Goal: Transaction & Acquisition: Purchase product/service

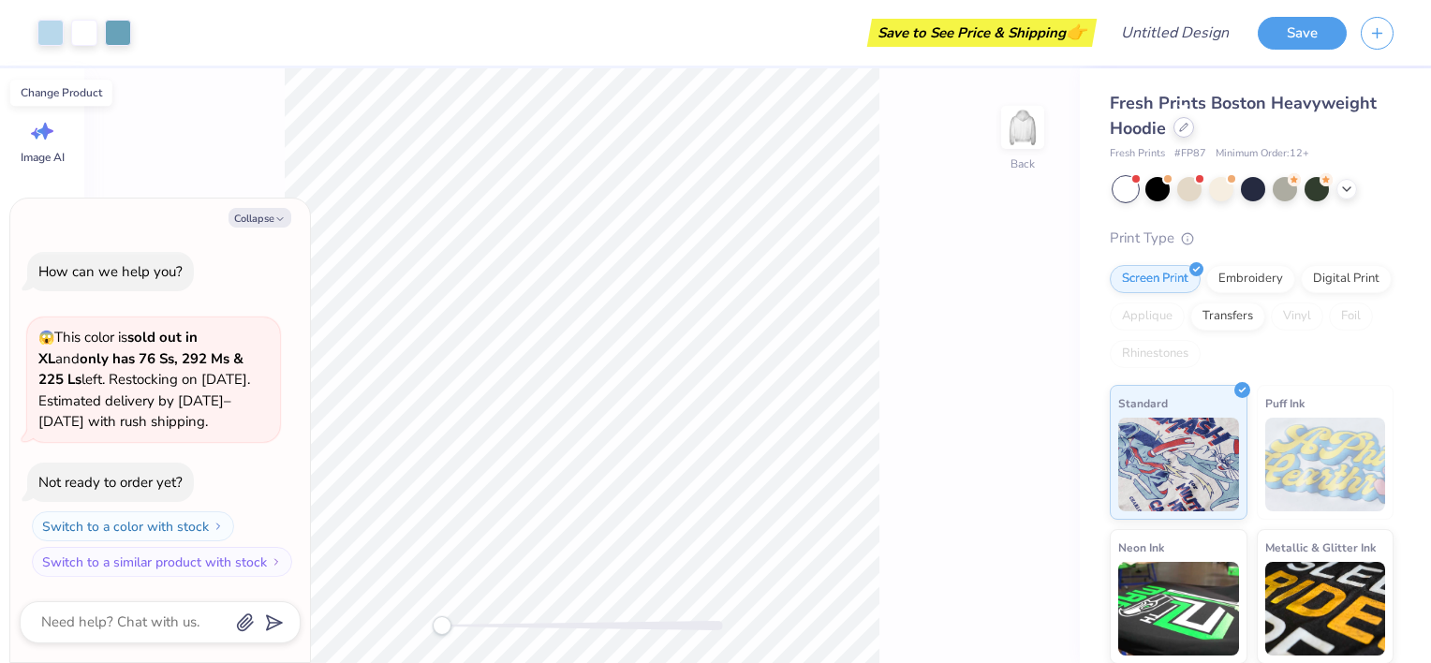
click at [1184, 134] on div at bounding box center [1184, 127] width 21 height 21
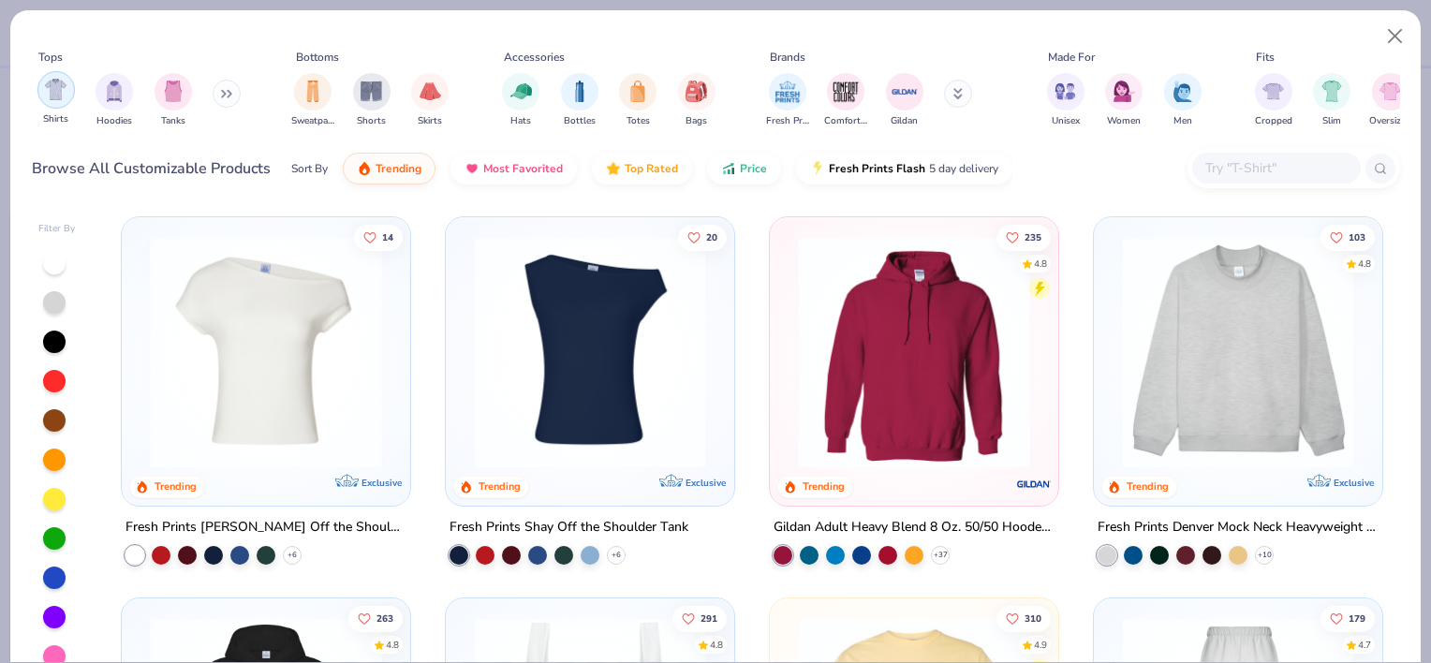
click at [60, 103] on div "filter for Shirts" at bounding box center [55, 89] width 37 height 37
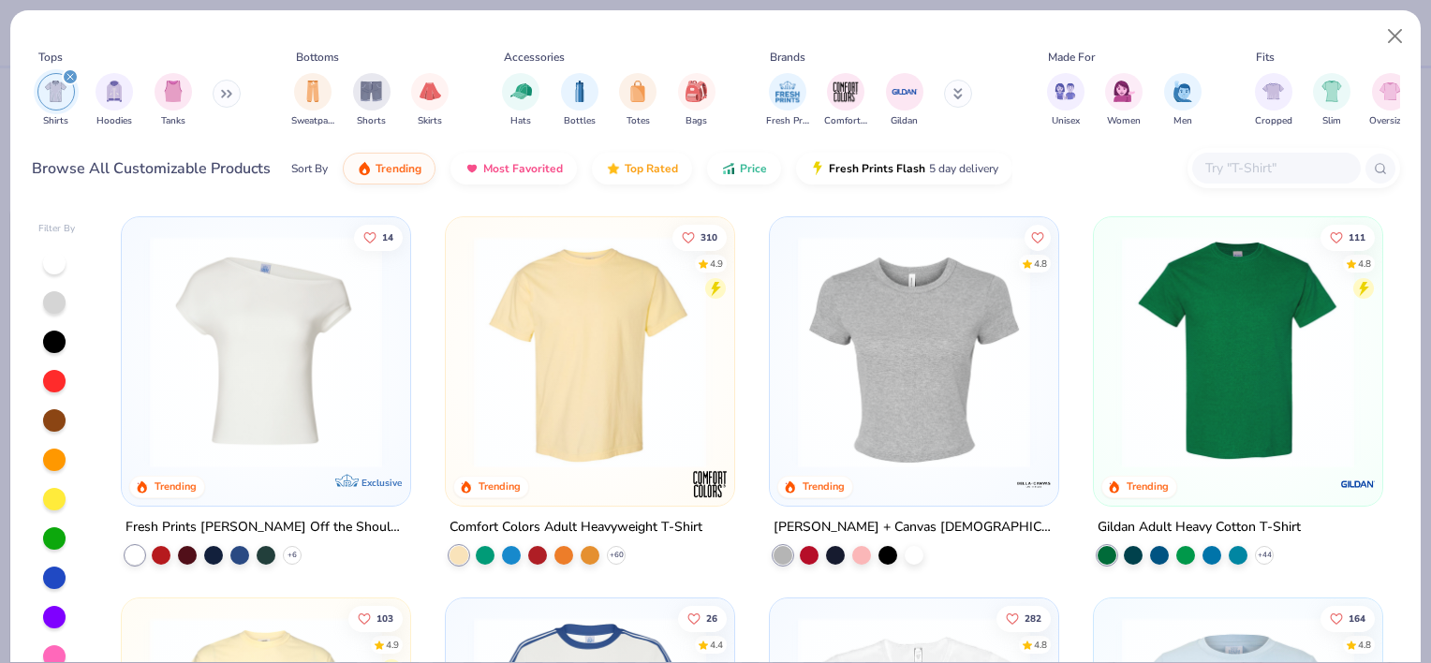
click at [561, 366] on img at bounding box center [590, 352] width 251 height 232
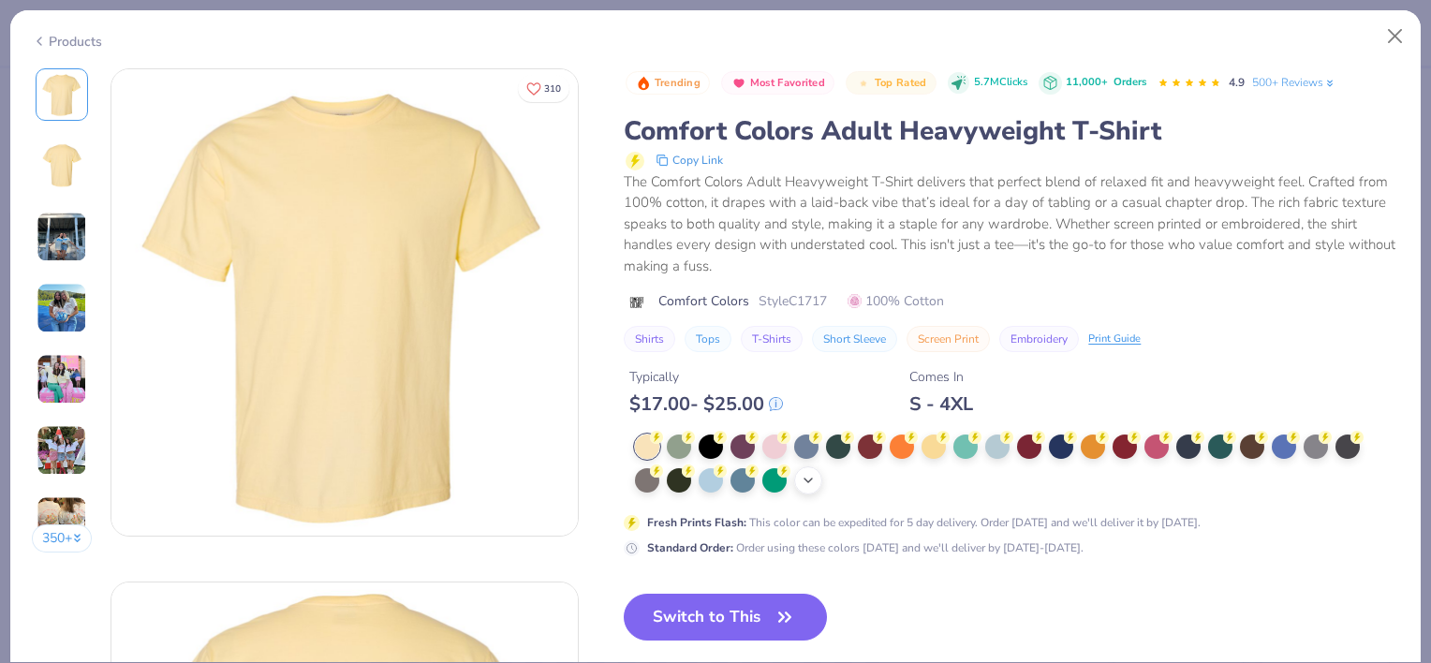
click at [808, 480] on polyline at bounding box center [808, 481] width 7 height 4
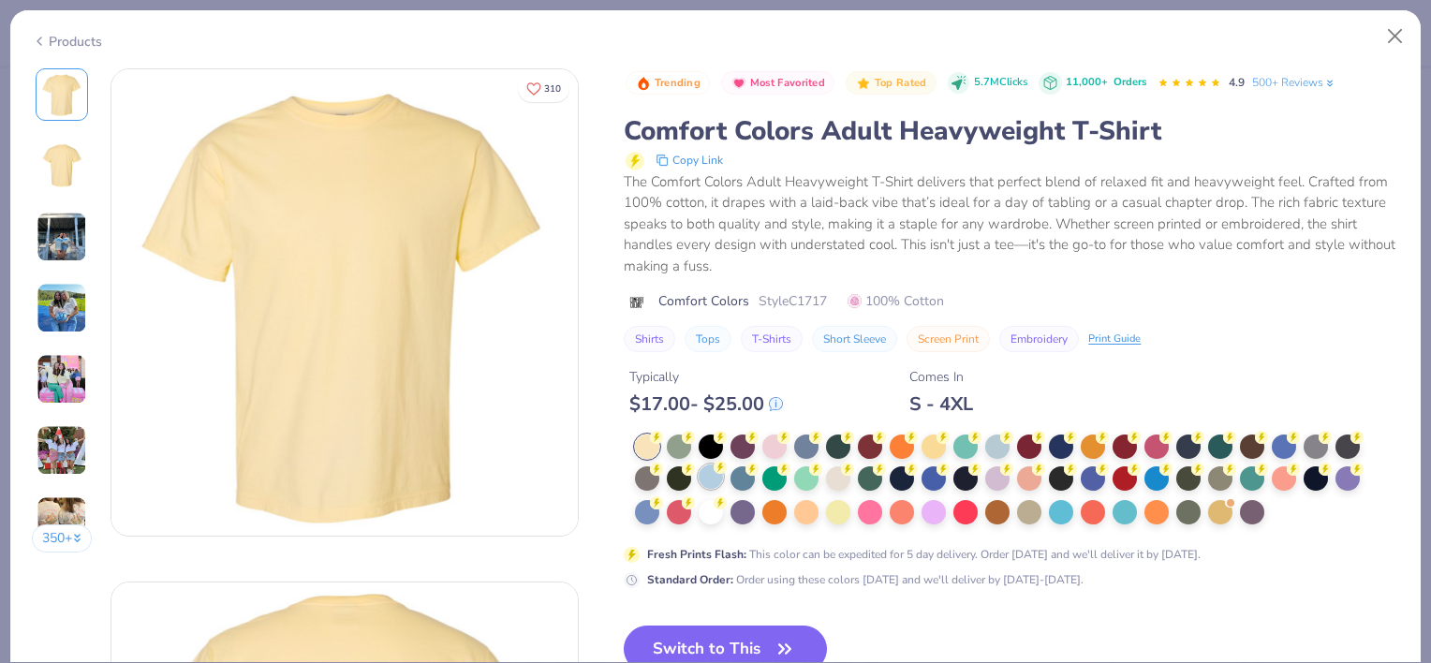
scroll to position [79, 0]
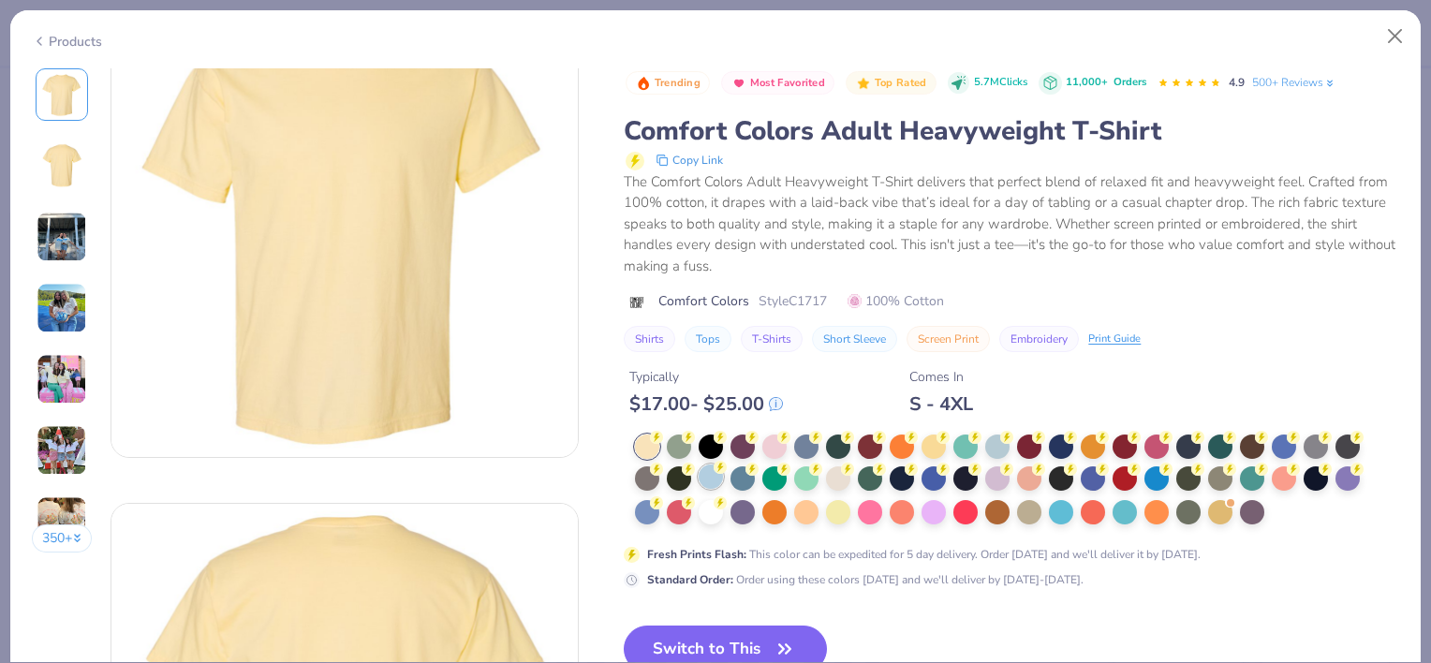
click at [710, 480] on div at bounding box center [711, 477] width 24 height 24
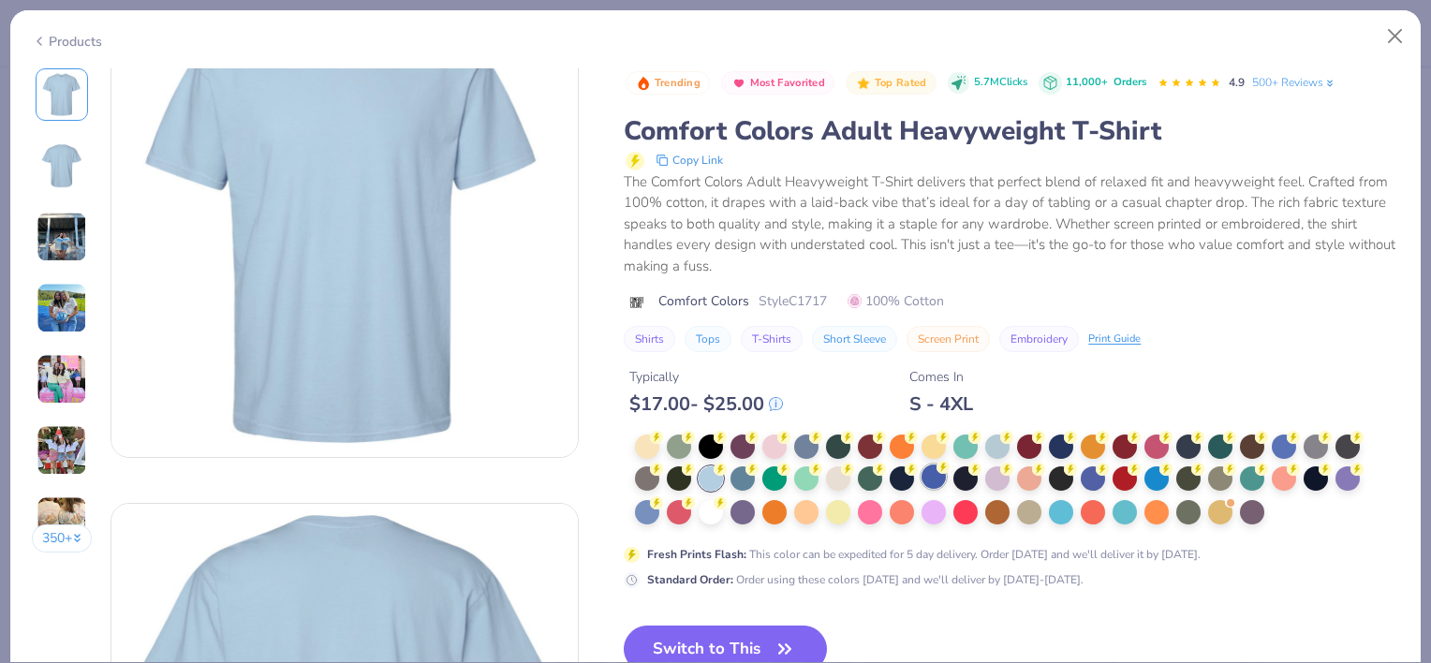
click at [936, 476] on div at bounding box center [934, 477] width 24 height 24
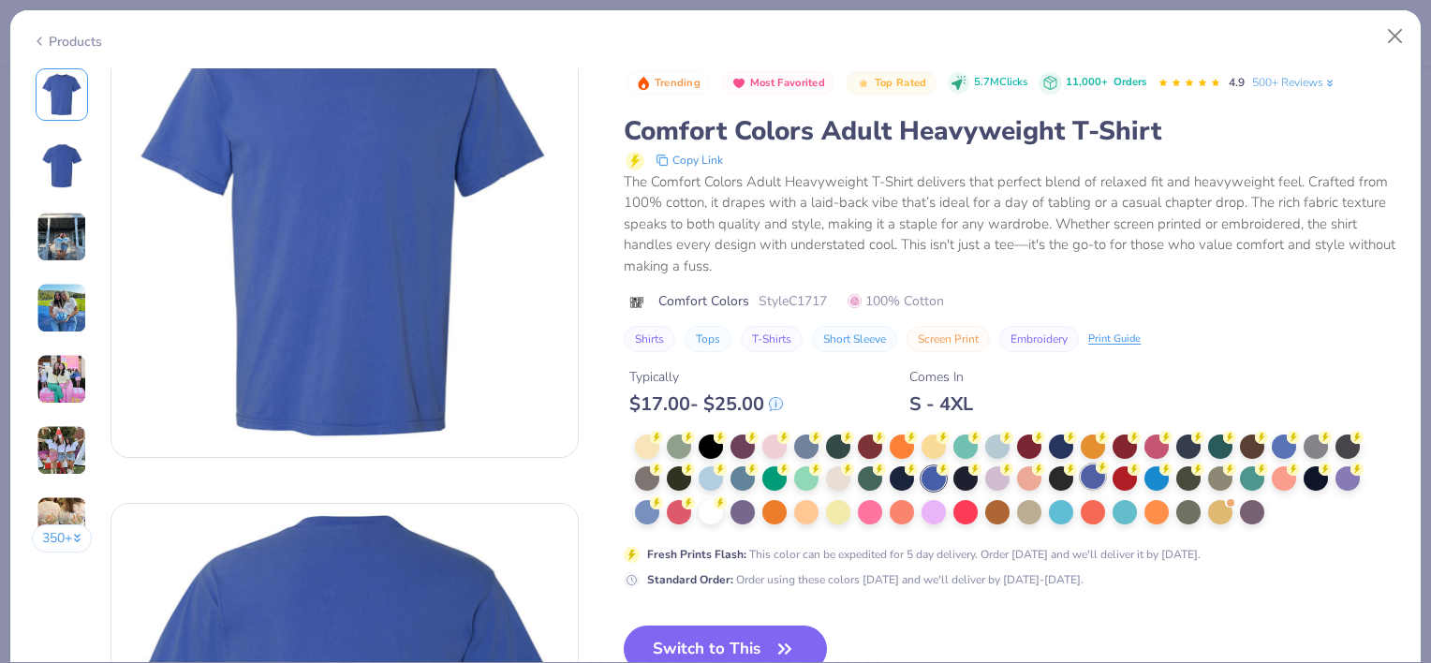
click at [1095, 476] on div at bounding box center [1093, 477] width 24 height 24
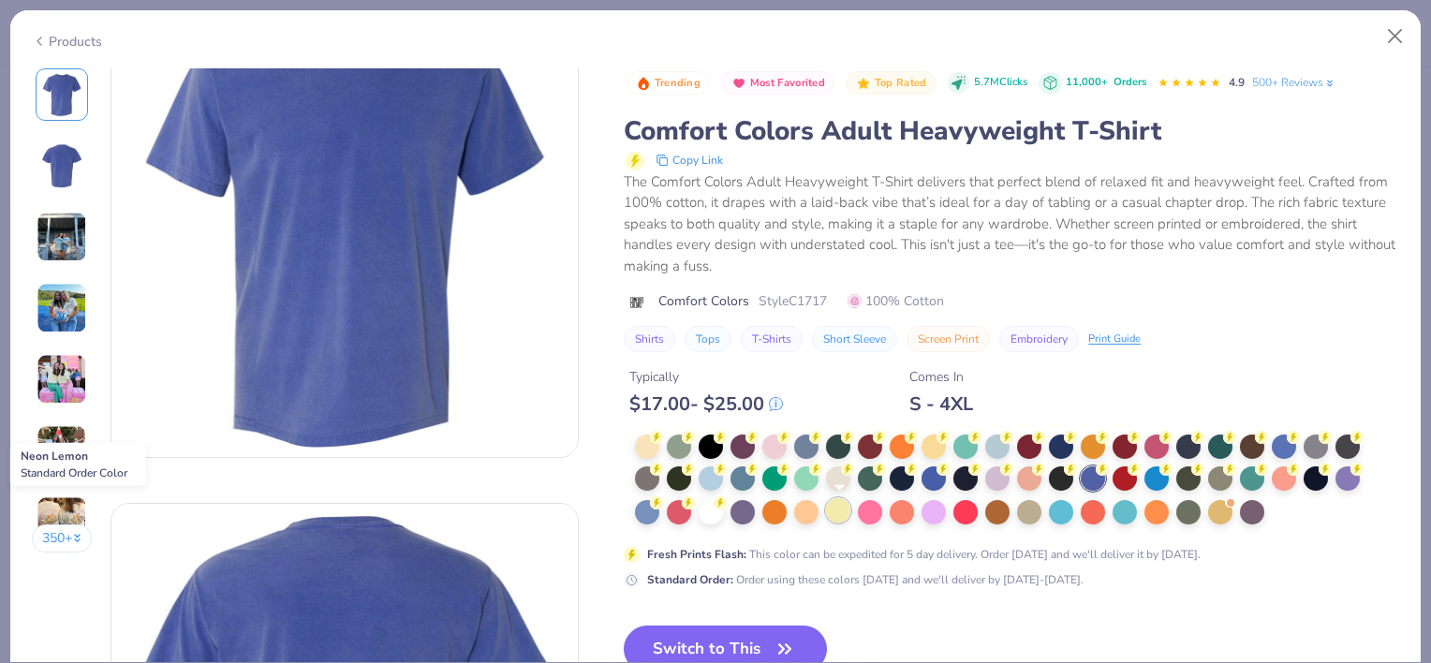
click at [828, 513] on div at bounding box center [838, 510] width 24 height 24
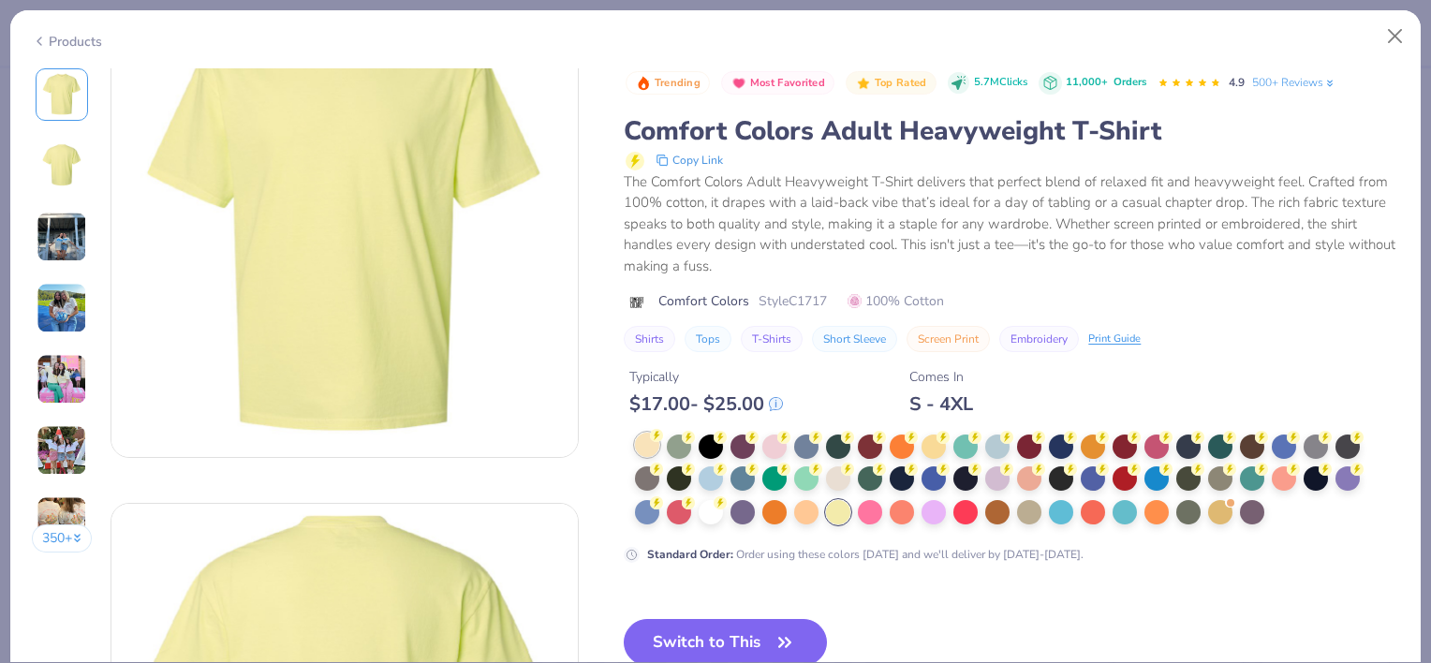
click at [649, 453] on div at bounding box center [647, 445] width 24 height 24
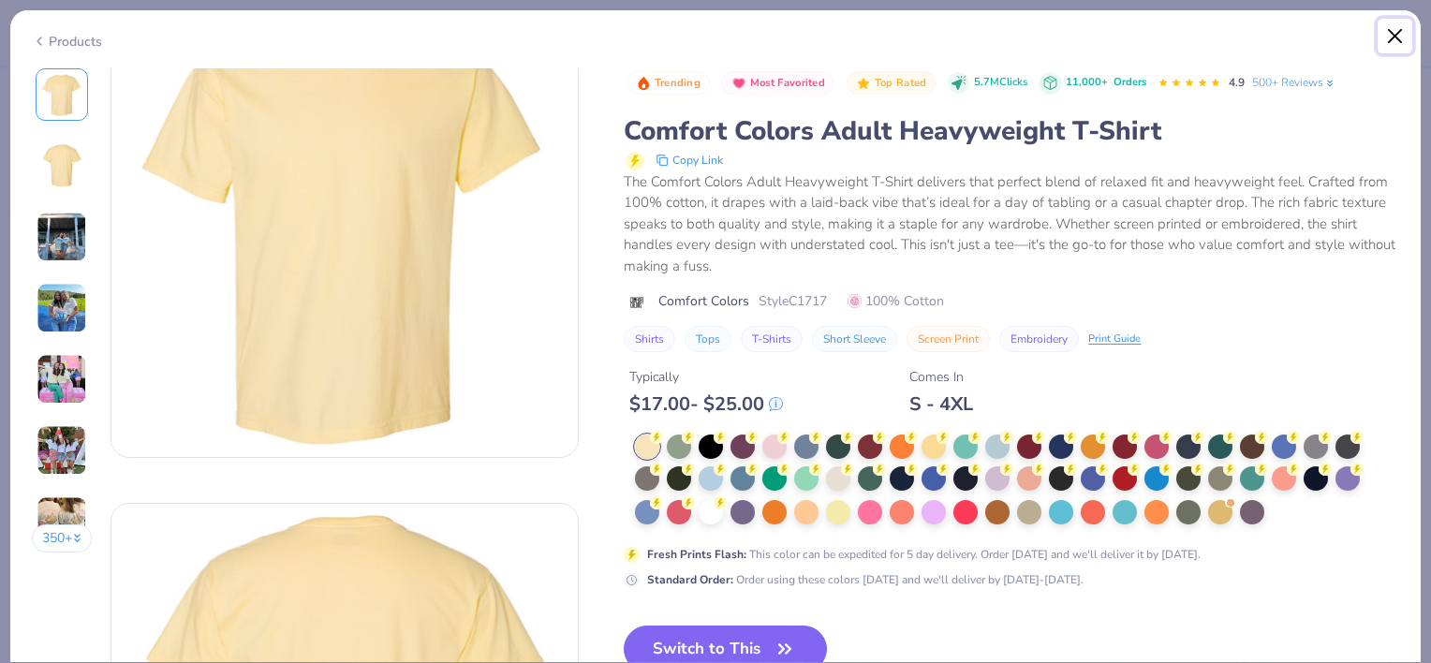
click at [1385, 35] on button "Close" at bounding box center [1396, 37] width 36 height 36
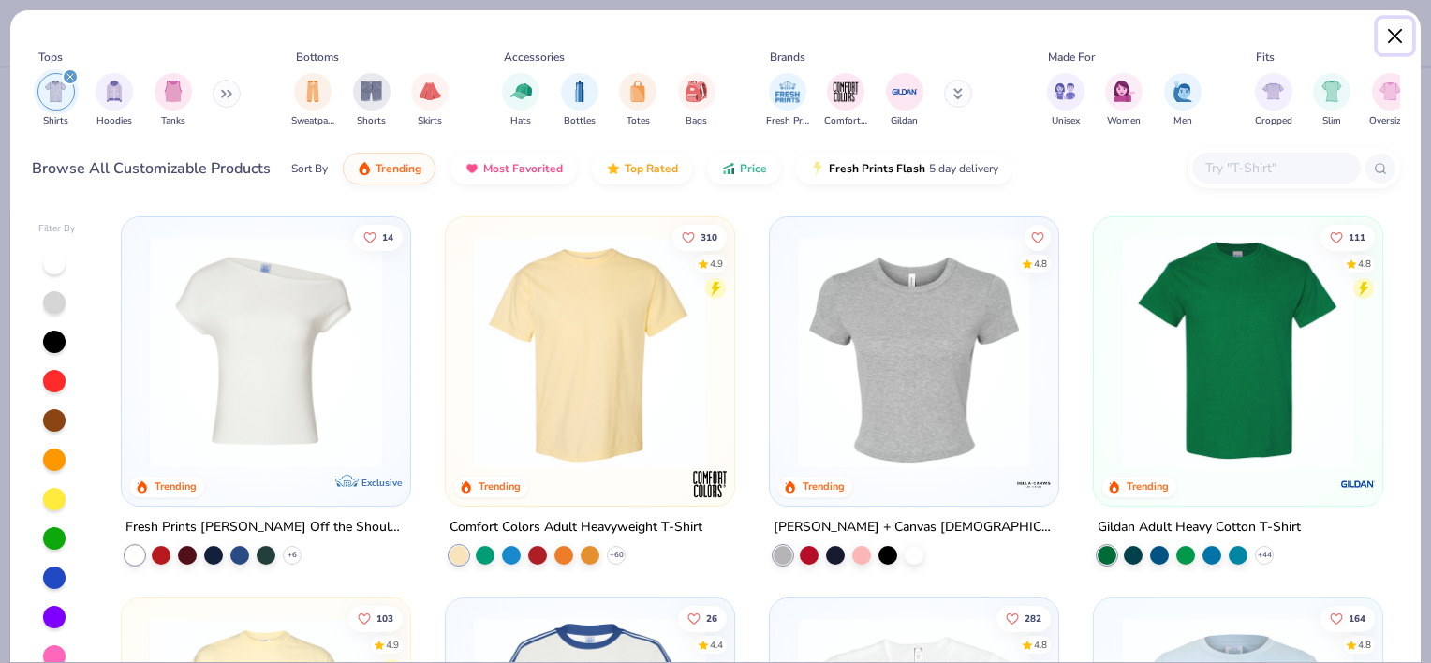
click at [1389, 33] on button "Close" at bounding box center [1396, 37] width 36 height 36
type textarea "x"
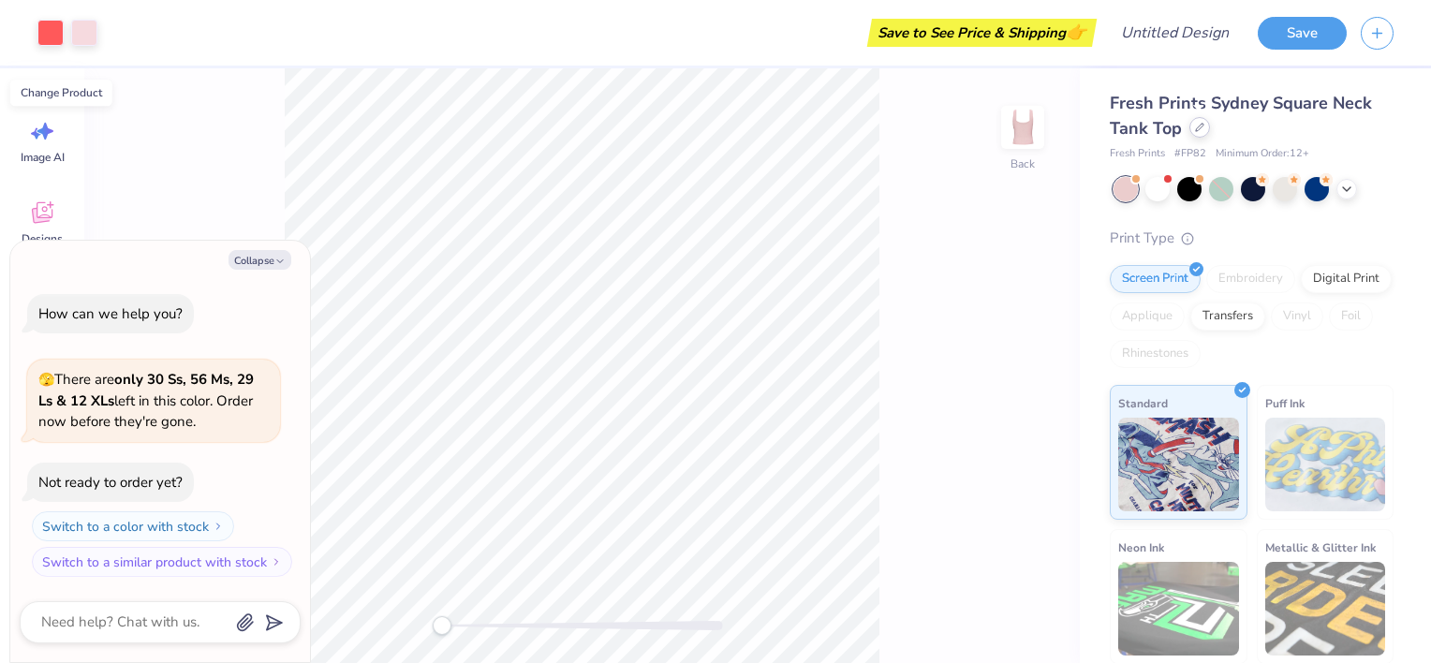
click at [1195, 129] on icon at bounding box center [1199, 127] width 9 height 9
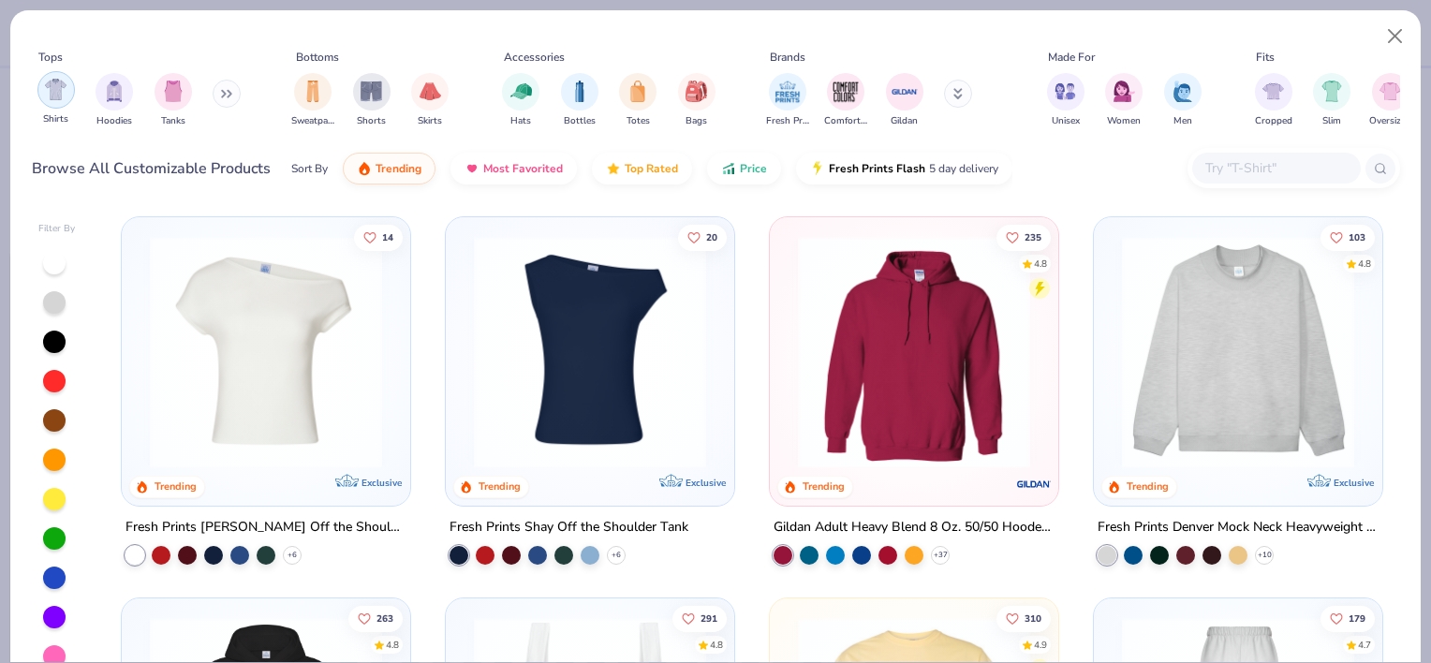
click at [49, 105] on div "filter for Shirts" at bounding box center [55, 89] width 37 height 37
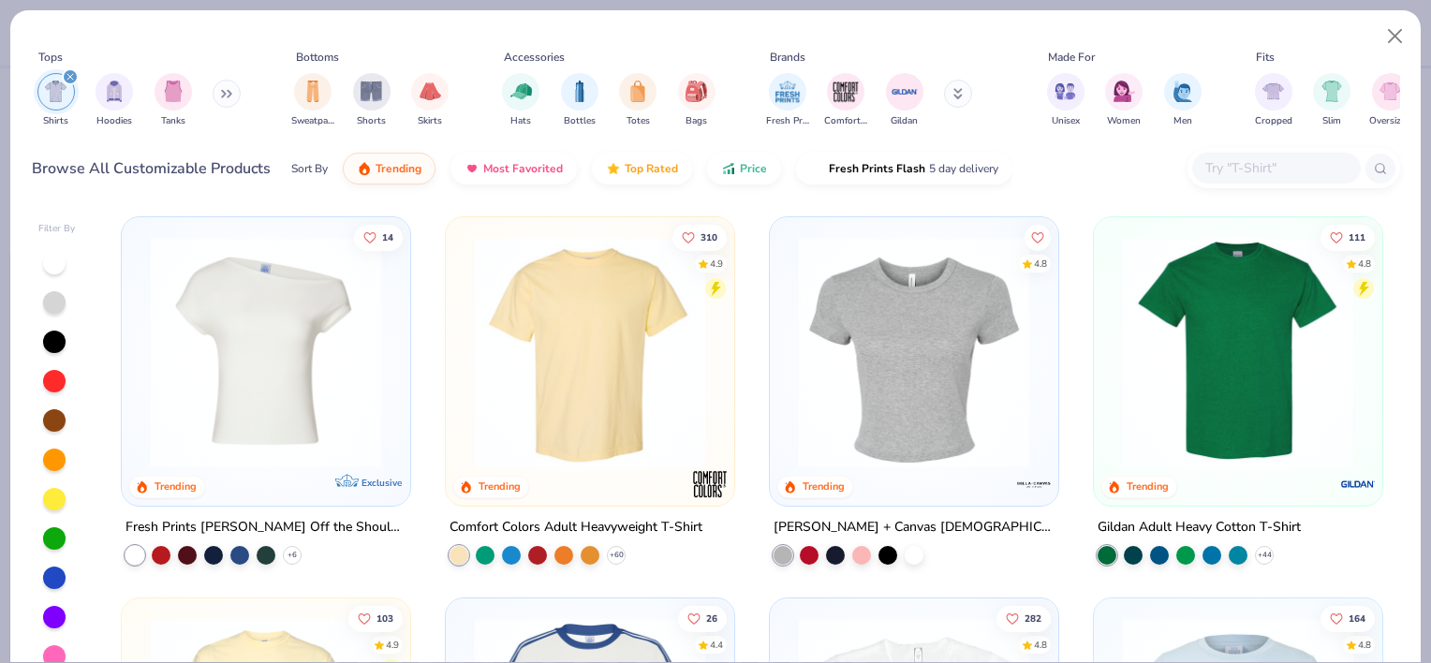
click at [628, 390] on img at bounding box center [590, 352] width 251 height 232
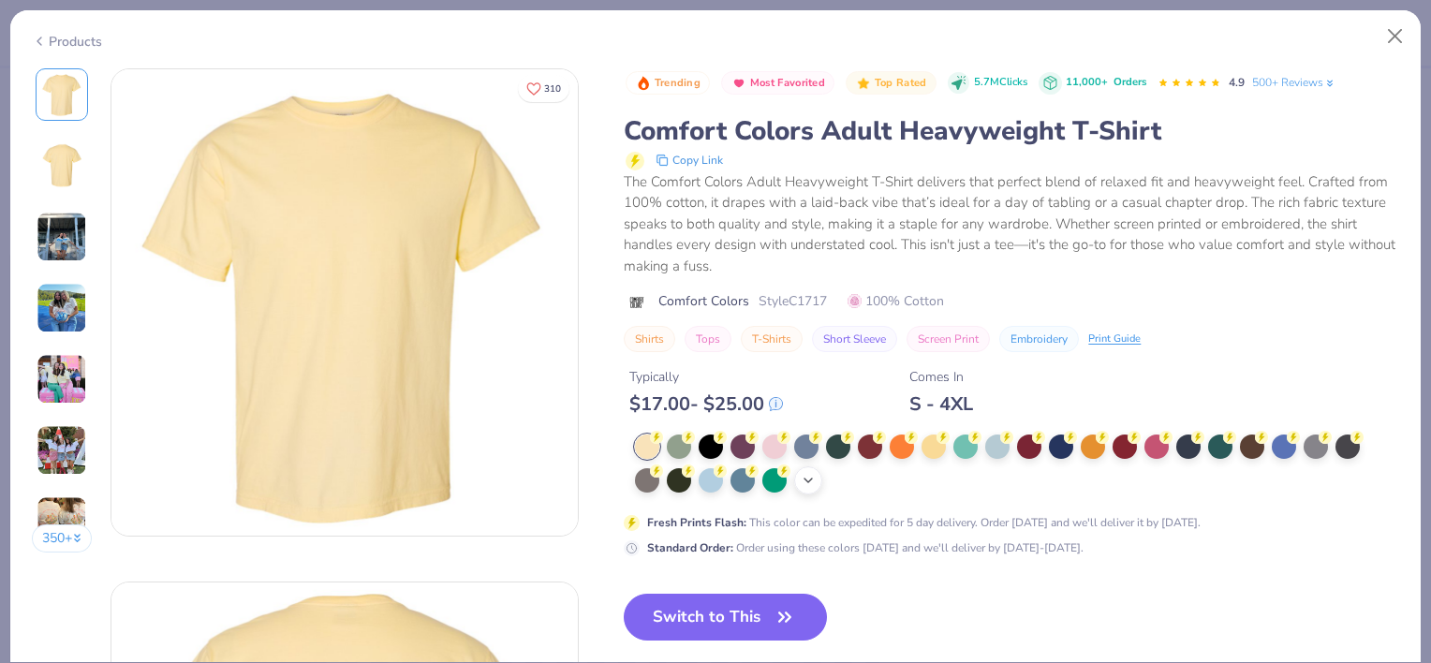
click at [808, 476] on icon at bounding box center [808, 480] width 15 height 15
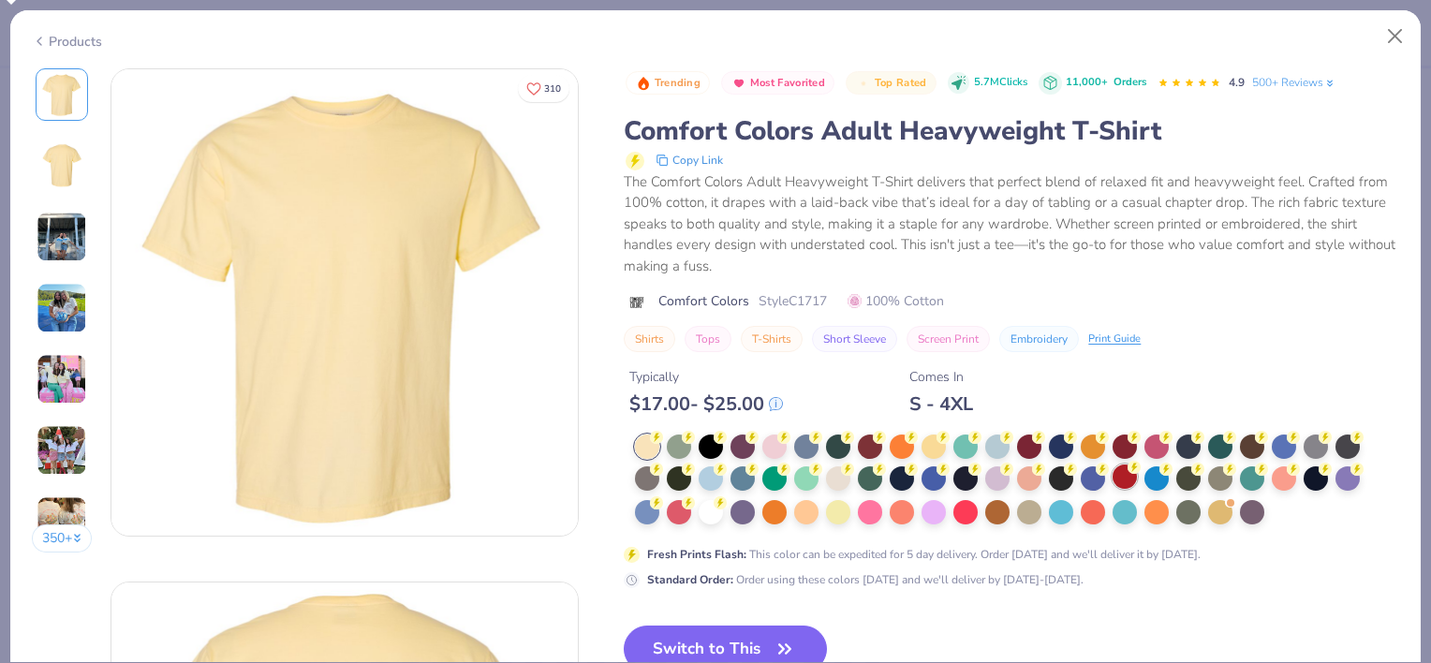
click at [1128, 482] on div at bounding box center [1125, 477] width 24 height 24
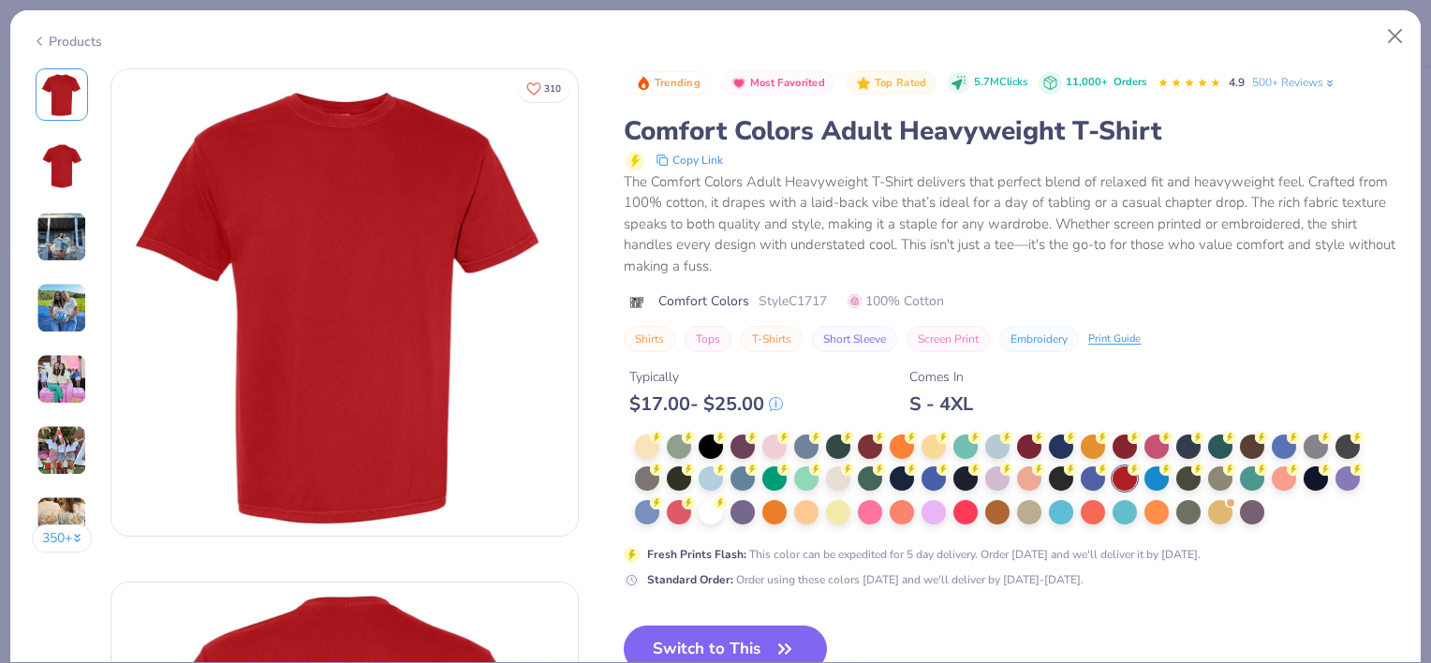
scroll to position [11, 0]
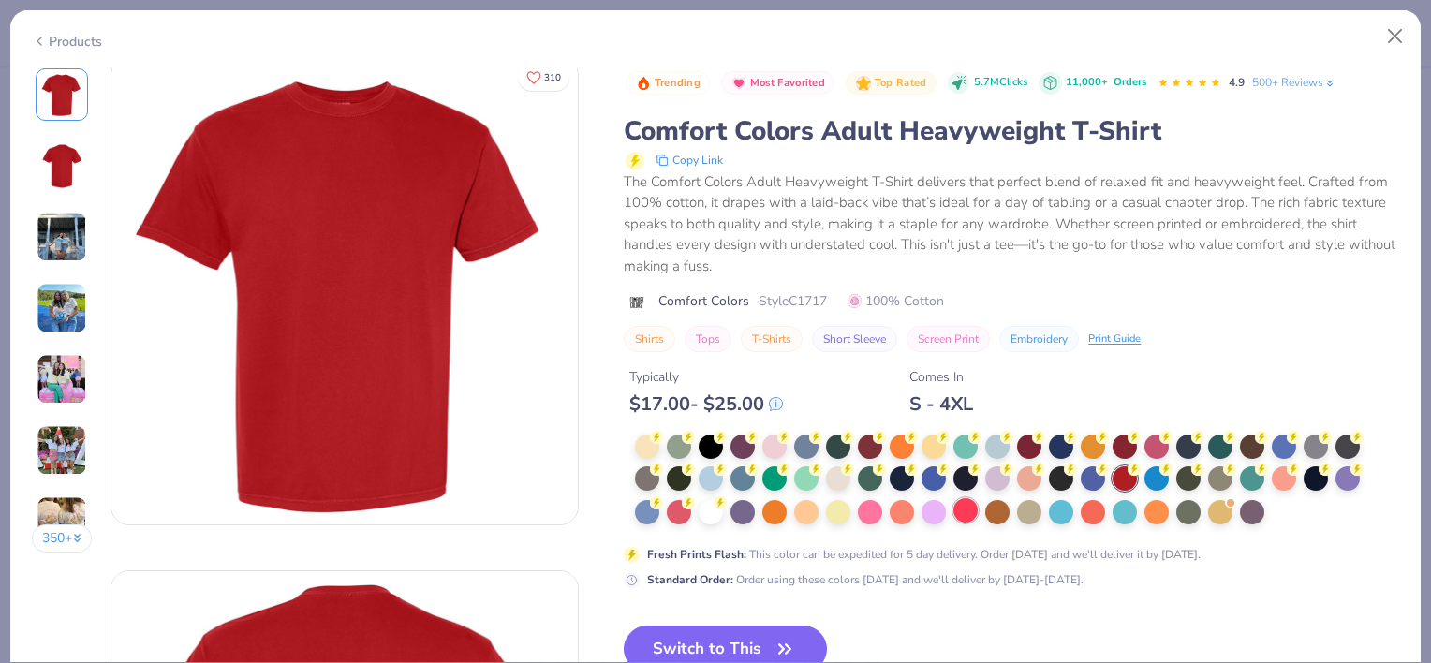
click at [974, 517] on div at bounding box center [966, 510] width 24 height 24
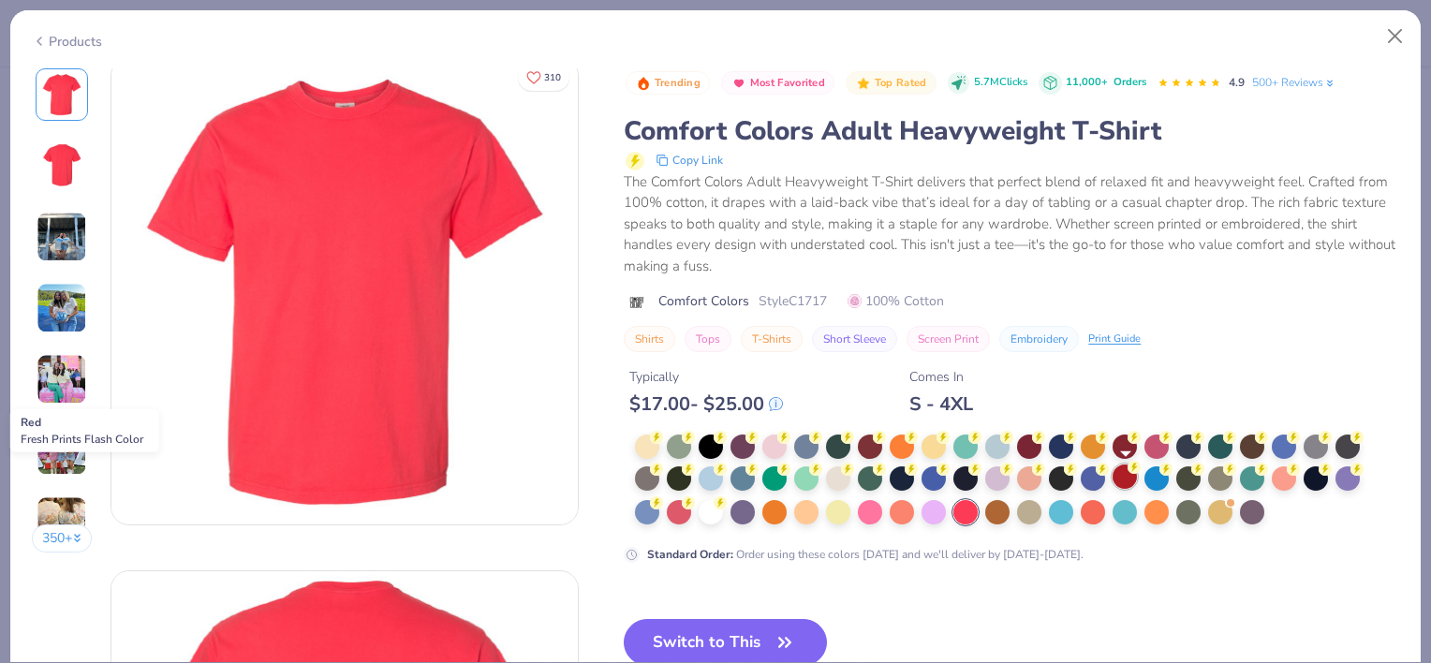
click at [1129, 480] on div at bounding box center [1125, 477] width 24 height 24
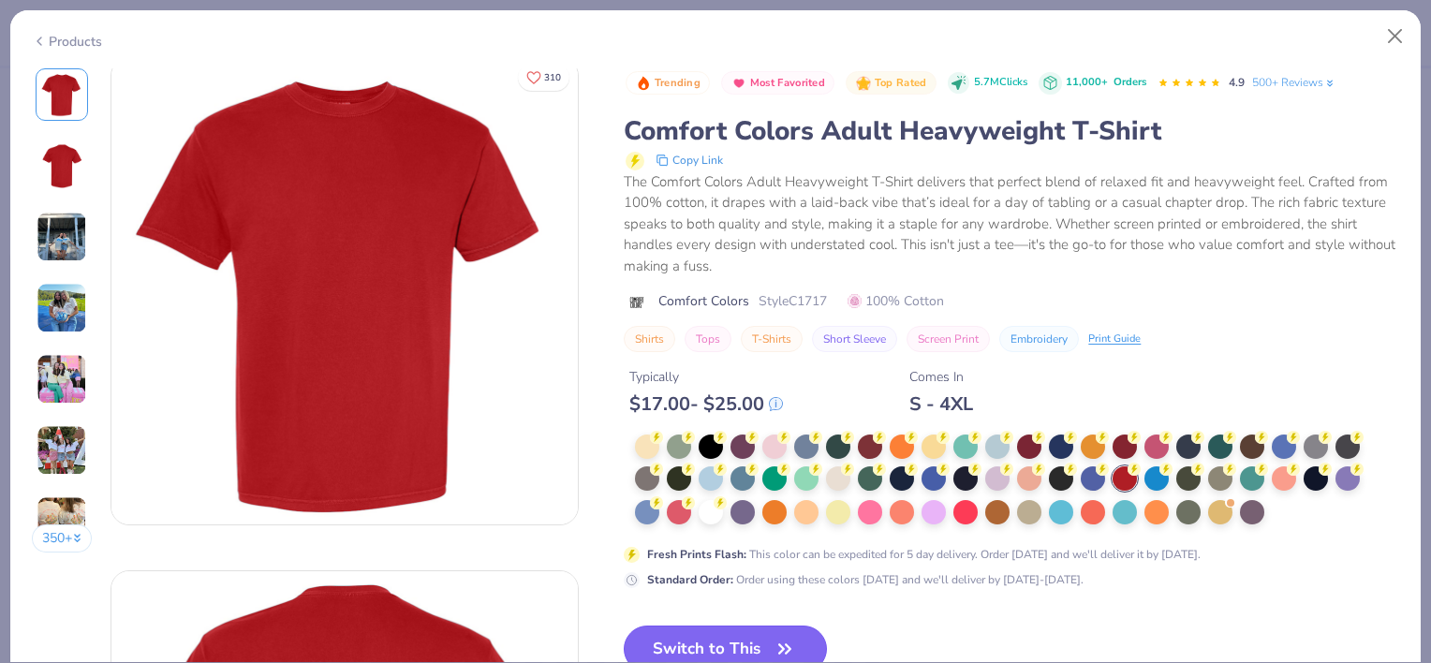
click at [759, 636] on button "Switch to This" at bounding box center [725, 649] width 203 height 47
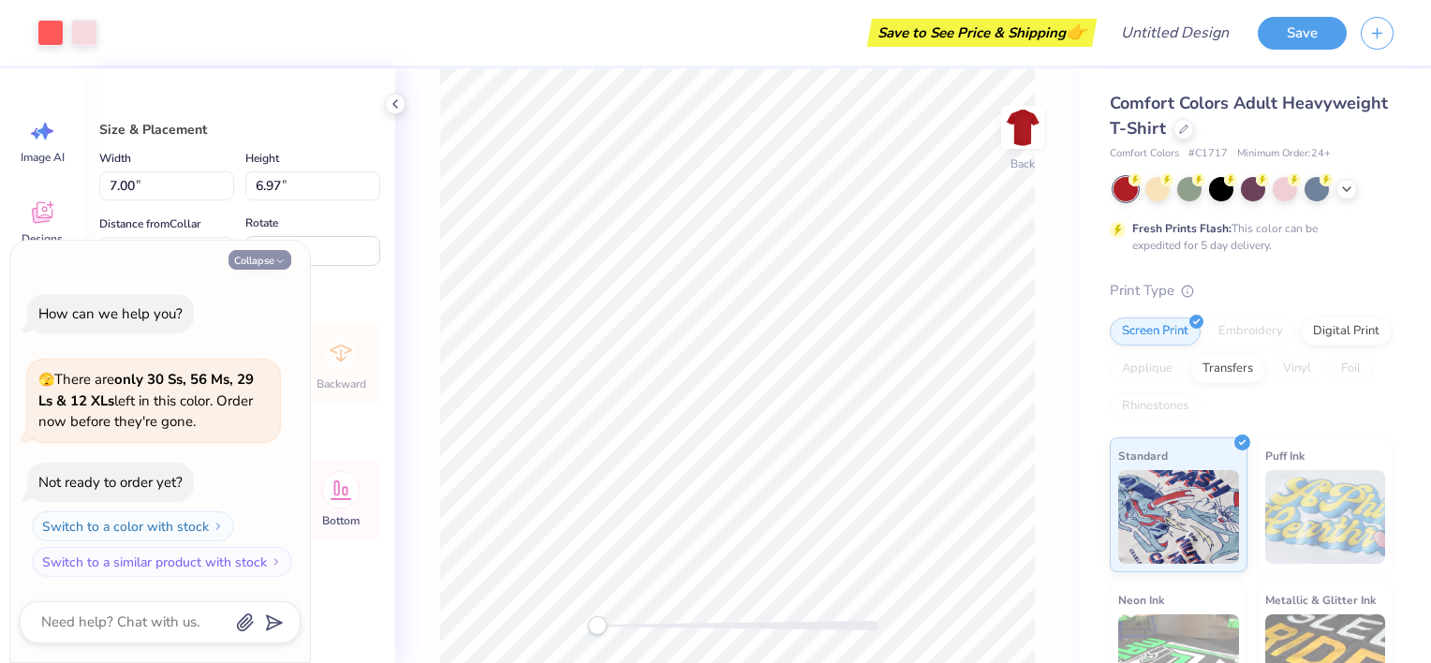
click at [281, 256] on icon "button" at bounding box center [279, 261] width 11 height 11
type textarea "x"
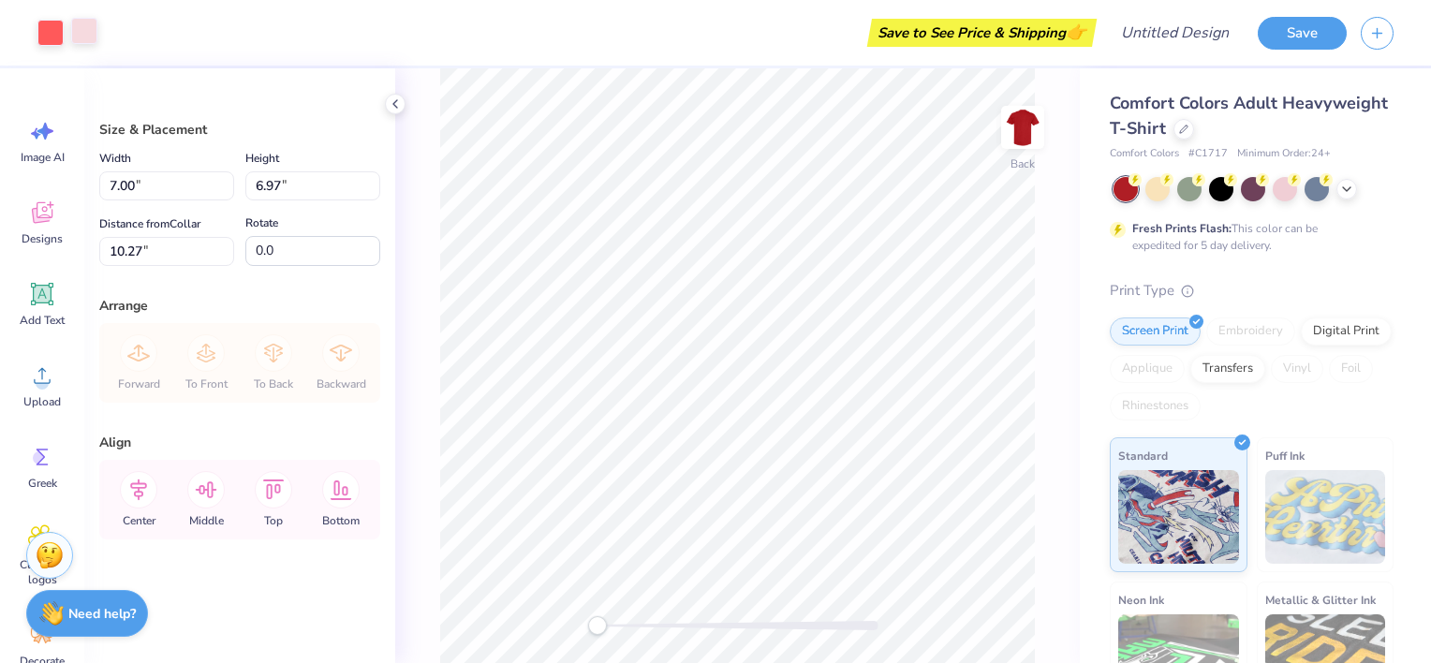
click at [82, 29] on div at bounding box center [84, 31] width 26 height 26
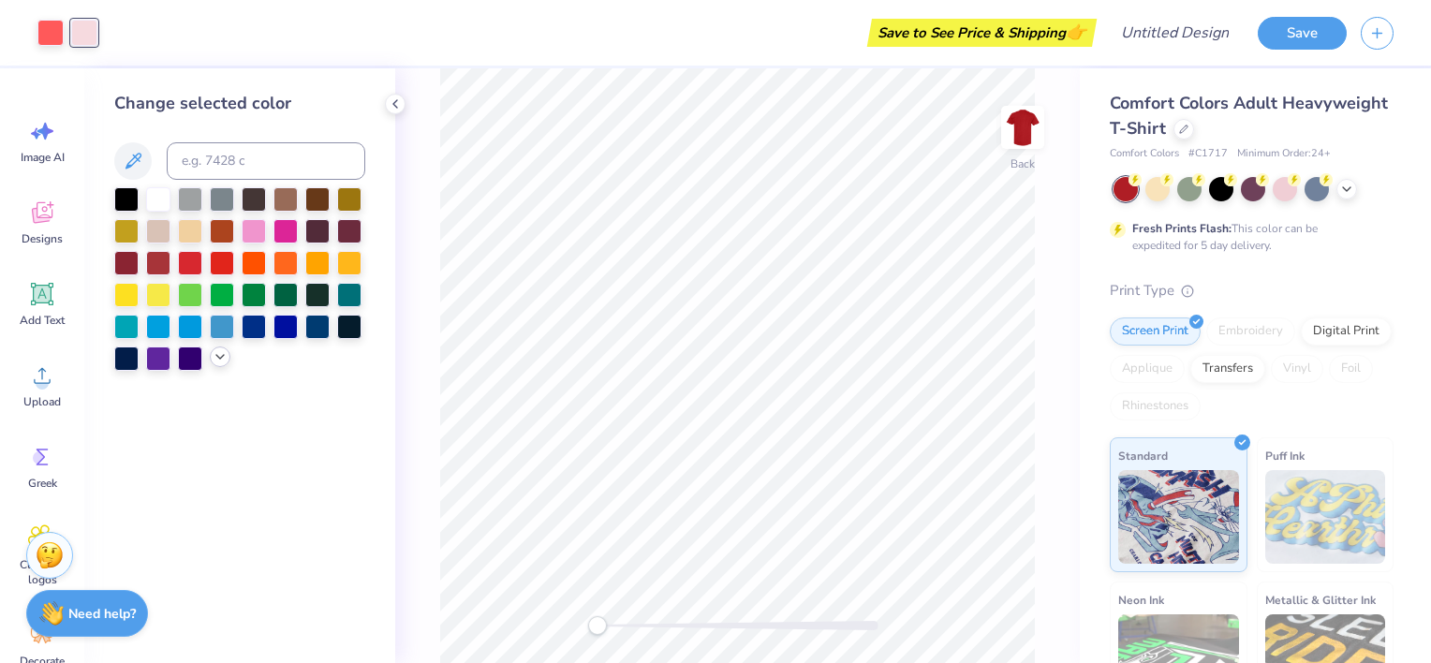
click at [215, 360] on icon at bounding box center [220, 356] width 15 height 15
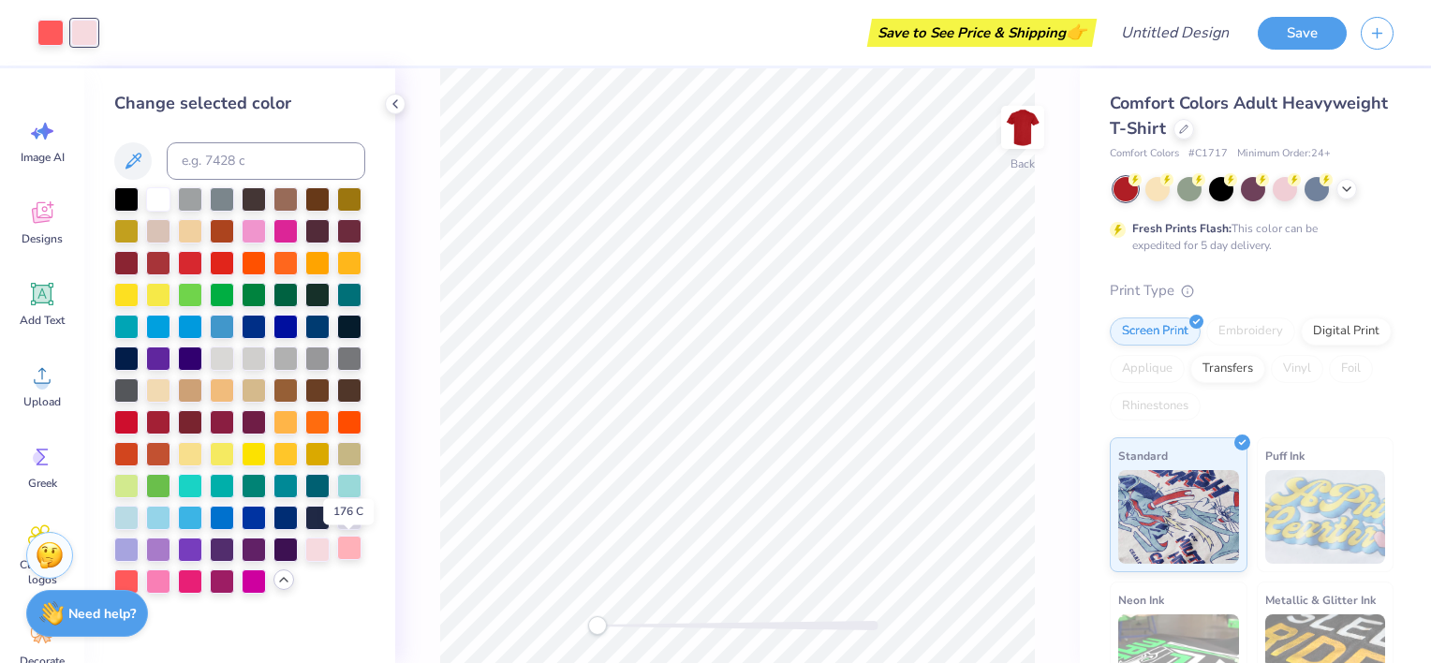
click at [349, 555] on div at bounding box center [349, 548] width 24 height 24
click at [51, 41] on div at bounding box center [50, 31] width 26 height 26
click at [354, 548] on div at bounding box center [349, 548] width 24 height 24
click at [192, 586] on div at bounding box center [190, 580] width 24 height 24
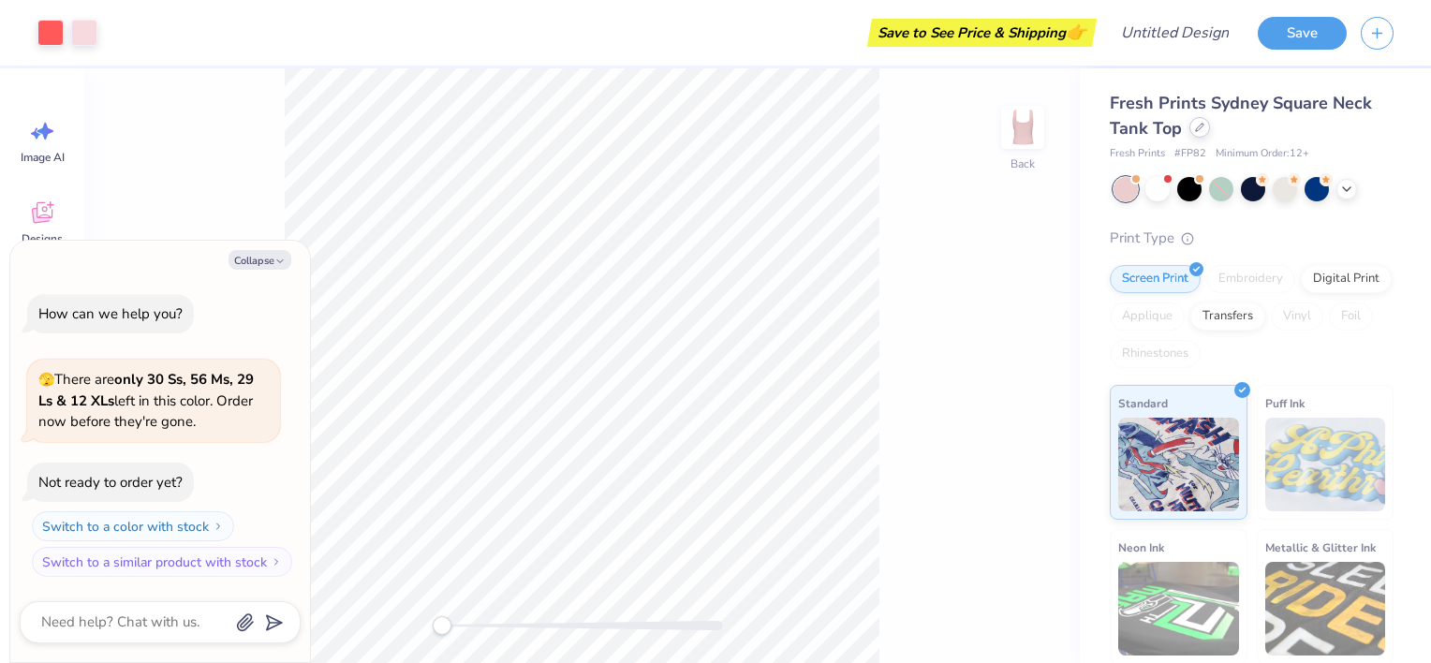
click at [1201, 135] on div at bounding box center [1200, 127] width 21 height 21
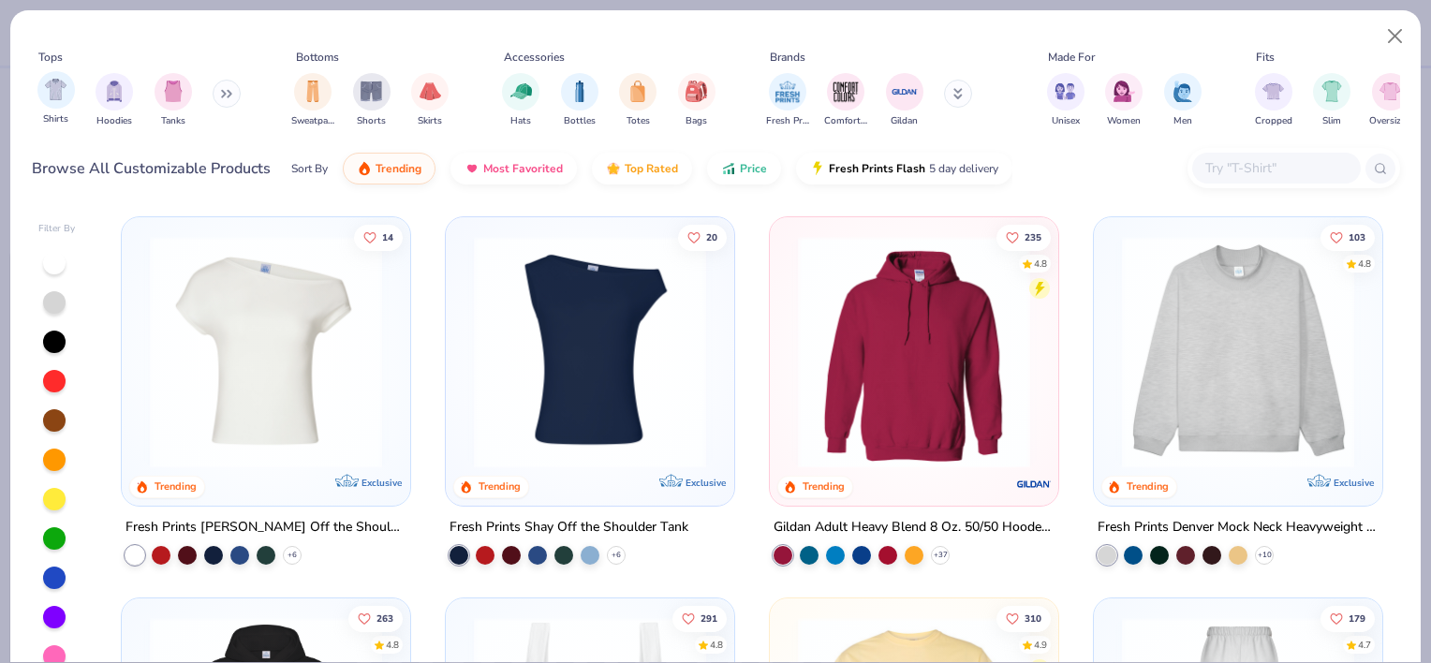
click at [49, 108] on div "Shirts" at bounding box center [55, 98] width 37 height 55
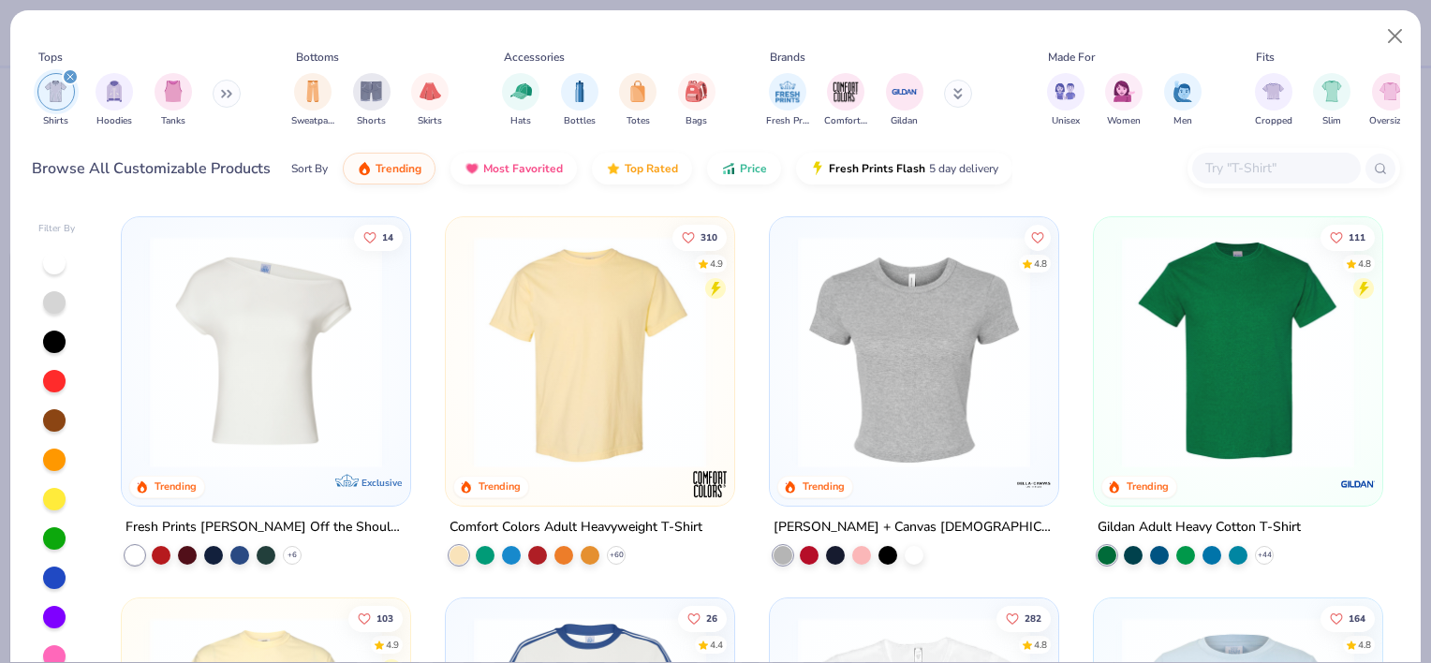
click at [587, 423] on img at bounding box center [590, 352] width 251 height 232
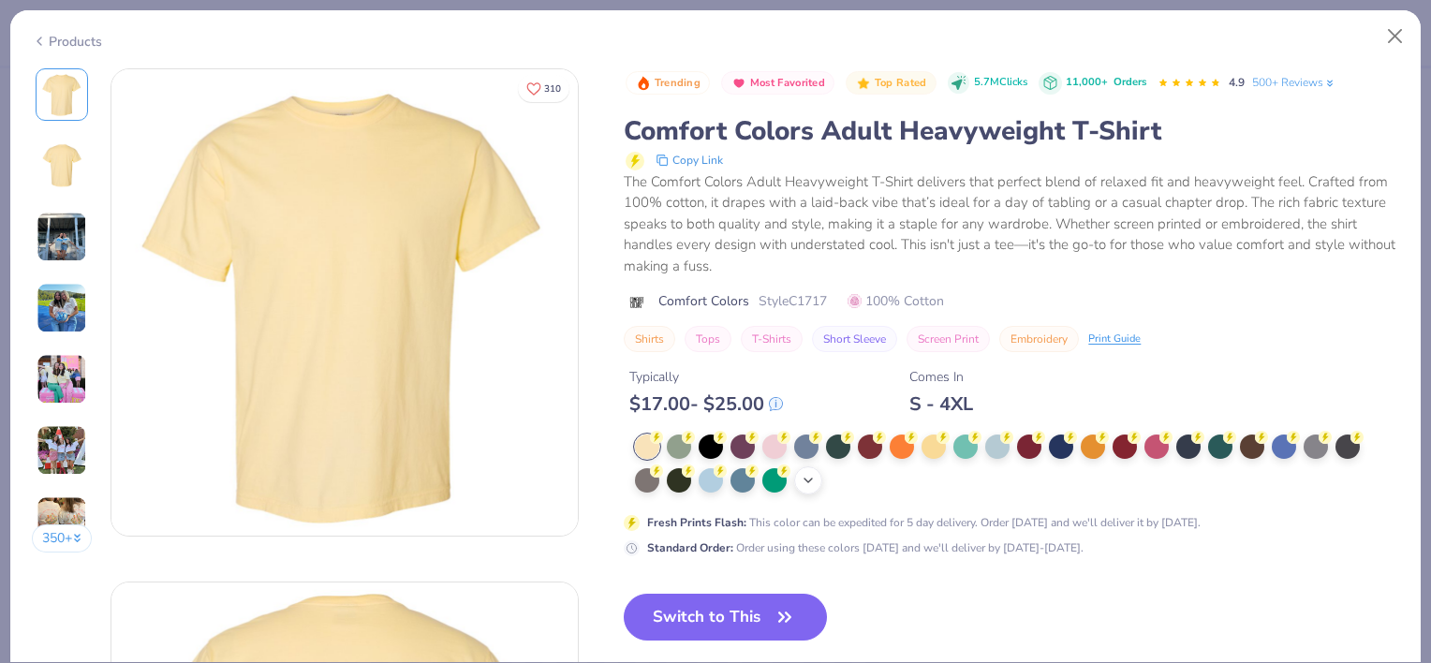
click at [810, 482] on icon at bounding box center [808, 480] width 15 height 15
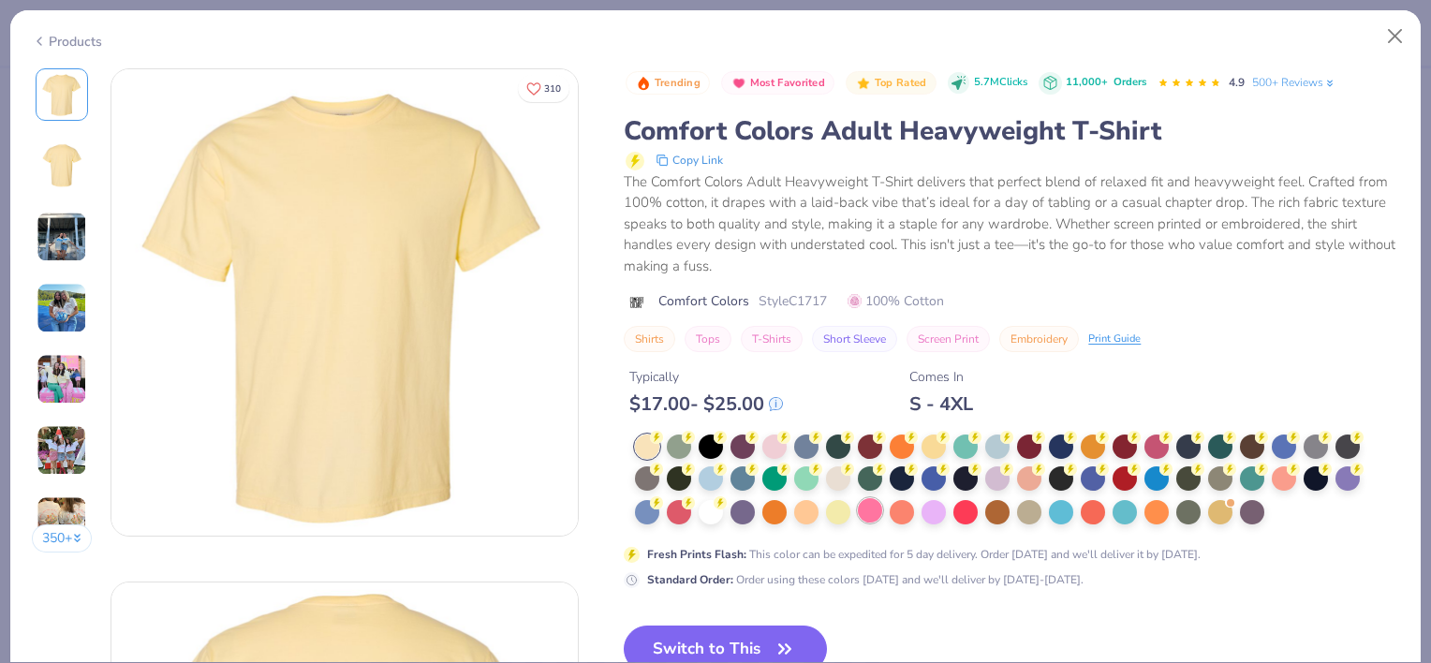
click at [868, 510] on div at bounding box center [870, 510] width 24 height 24
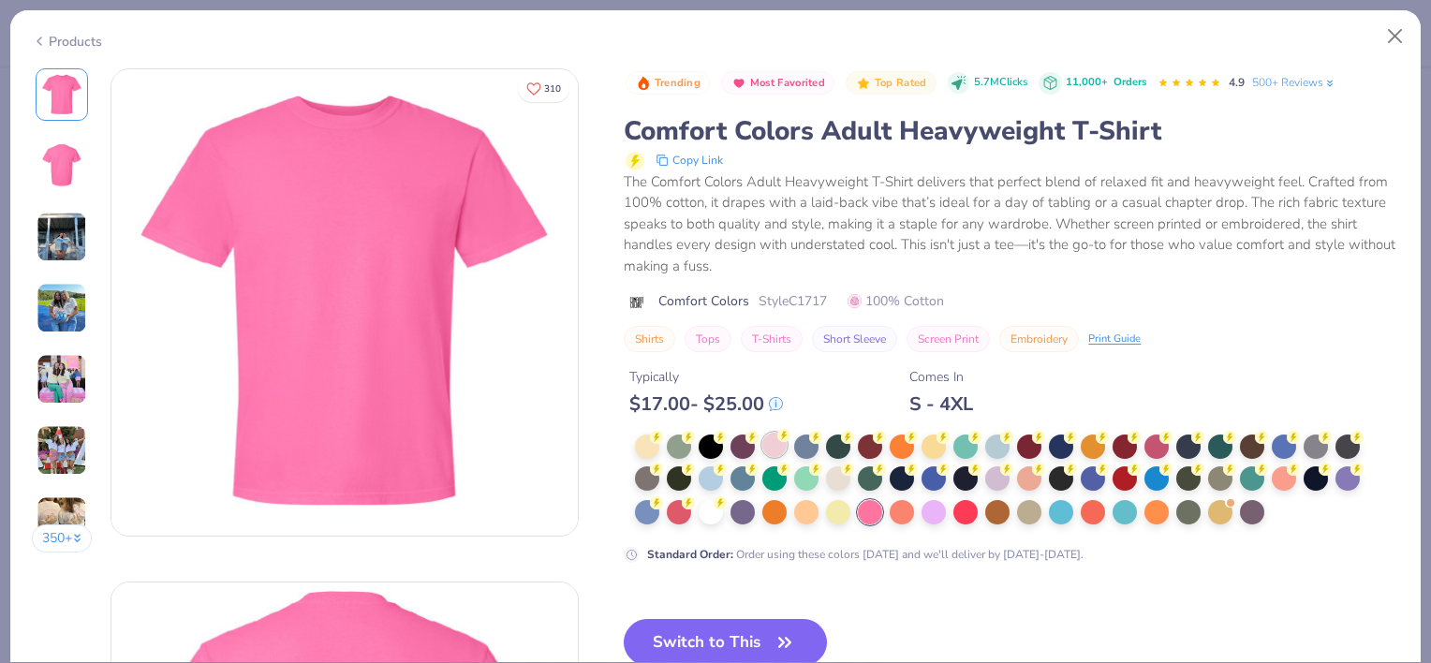
click at [763, 448] on div at bounding box center [775, 445] width 24 height 24
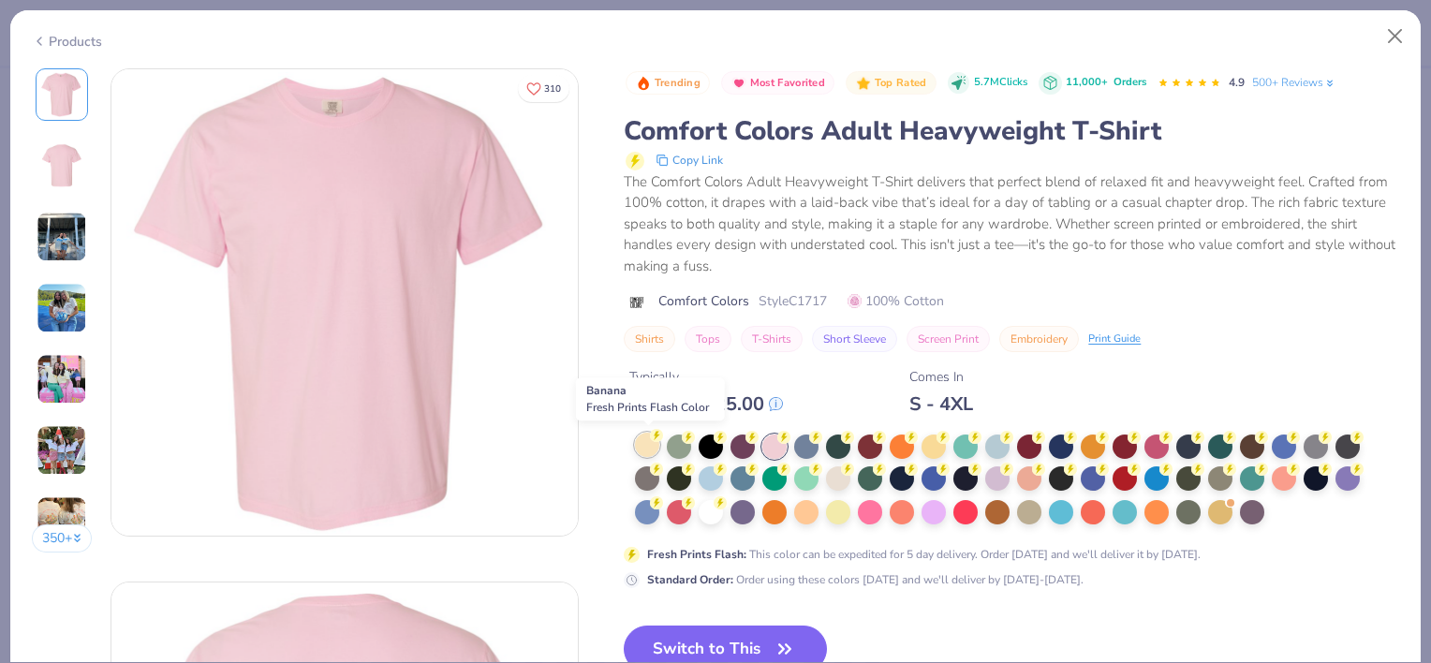
click at [644, 447] on div at bounding box center [647, 445] width 24 height 24
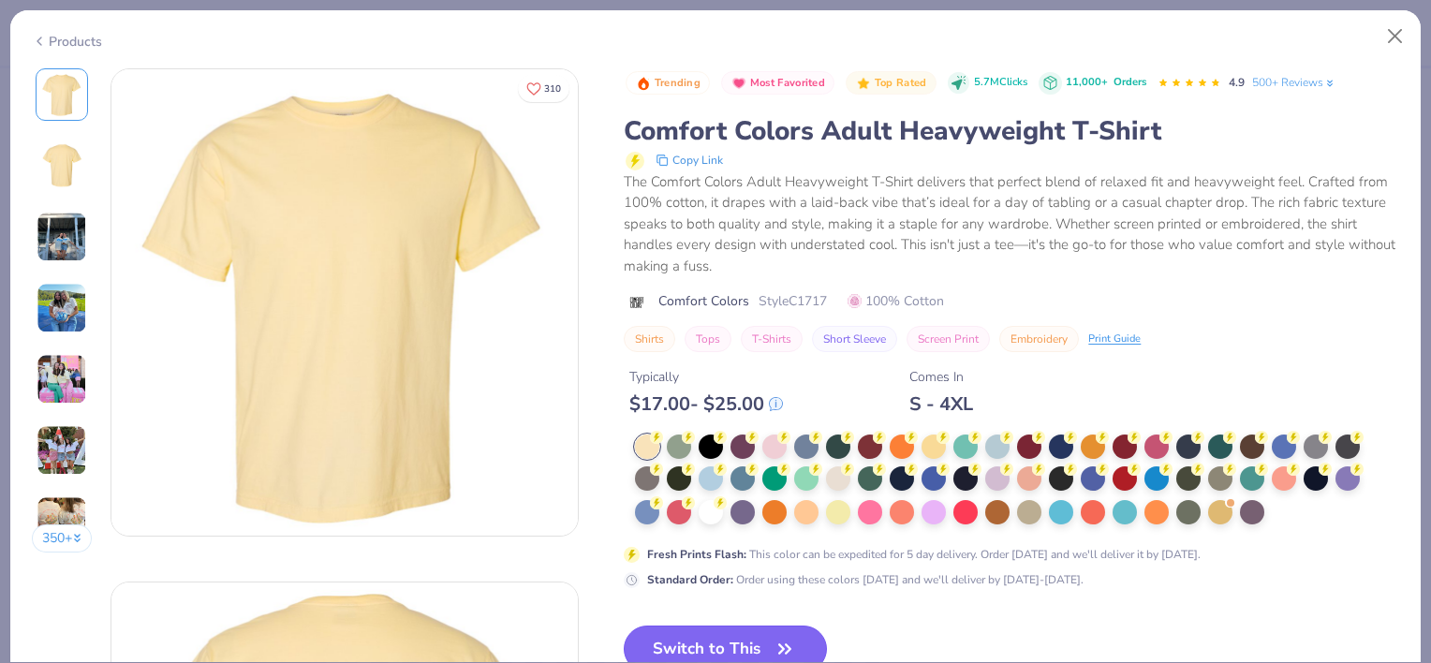
click at [754, 630] on button "Switch to This" at bounding box center [725, 649] width 203 height 47
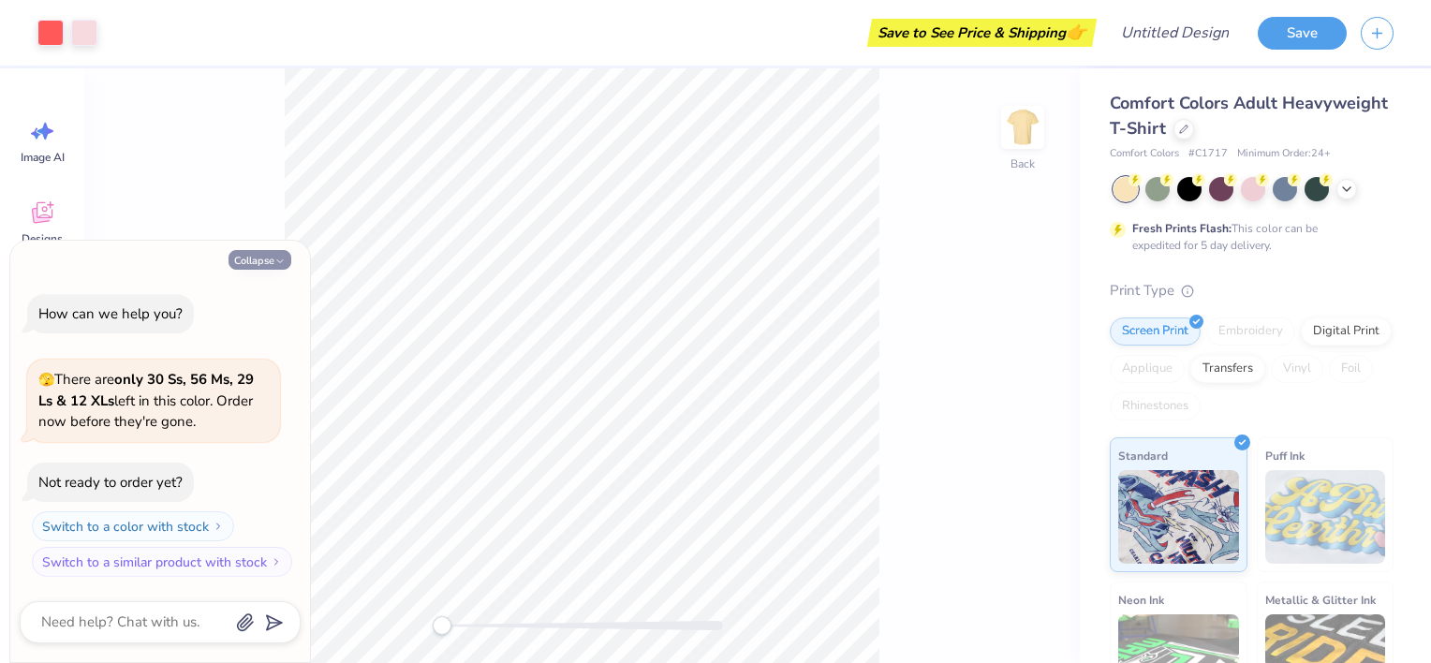
click at [255, 262] on button "Collapse" at bounding box center [260, 260] width 63 height 20
type textarea "x"
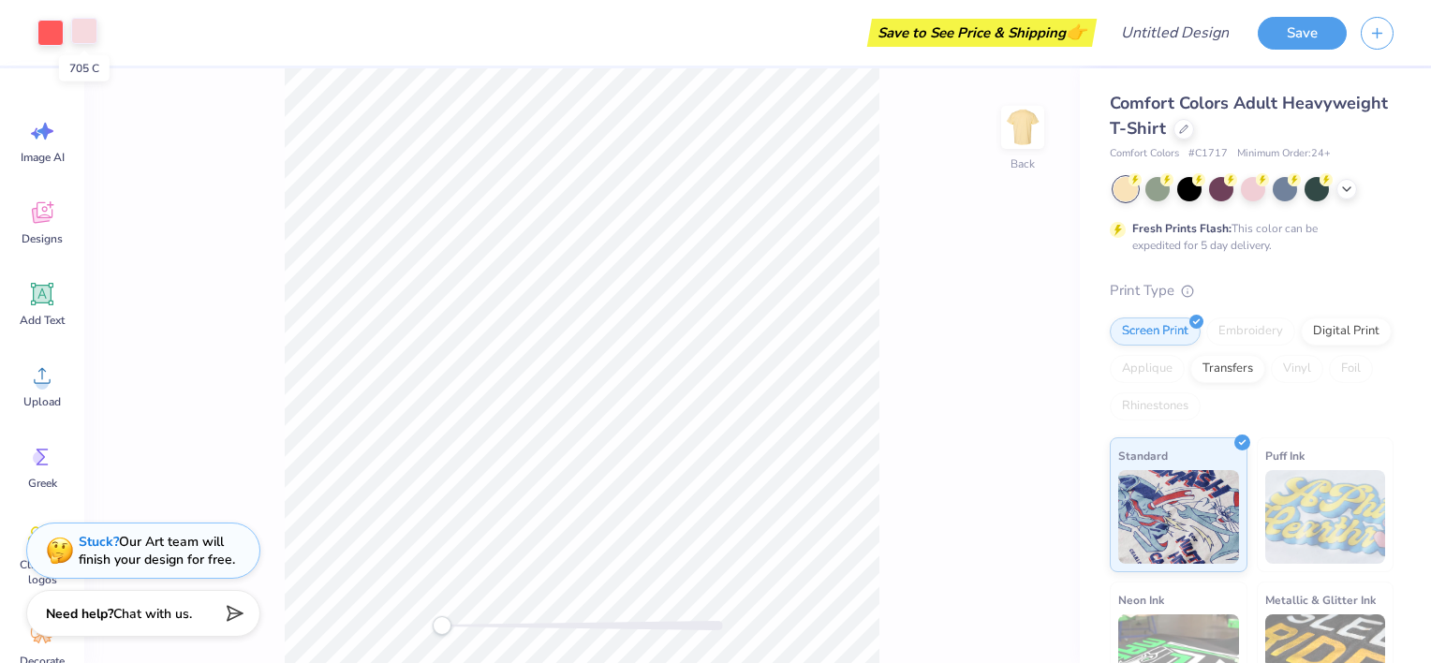
click at [92, 34] on div at bounding box center [84, 31] width 26 height 26
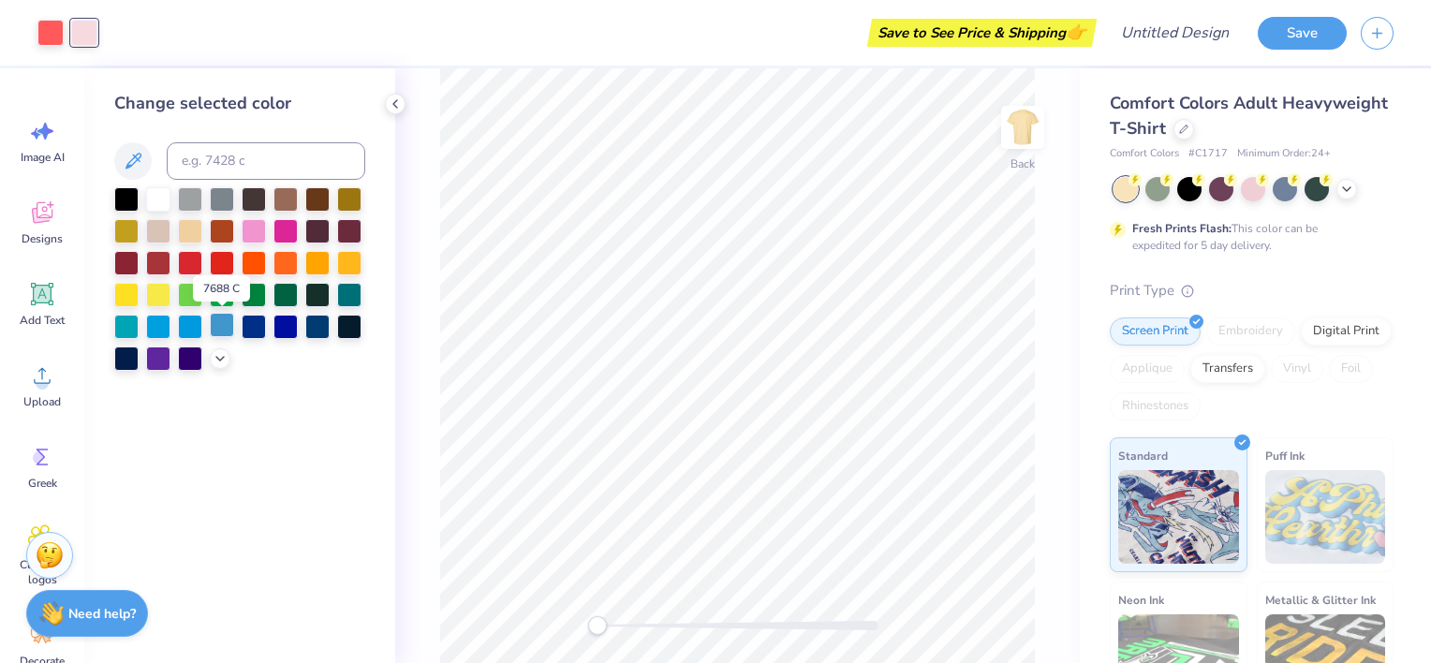
click at [223, 334] on div at bounding box center [222, 325] width 24 height 24
click at [55, 31] on div at bounding box center [50, 31] width 26 height 26
click at [254, 321] on div at bounding box center [254, 325] width 24 height 24
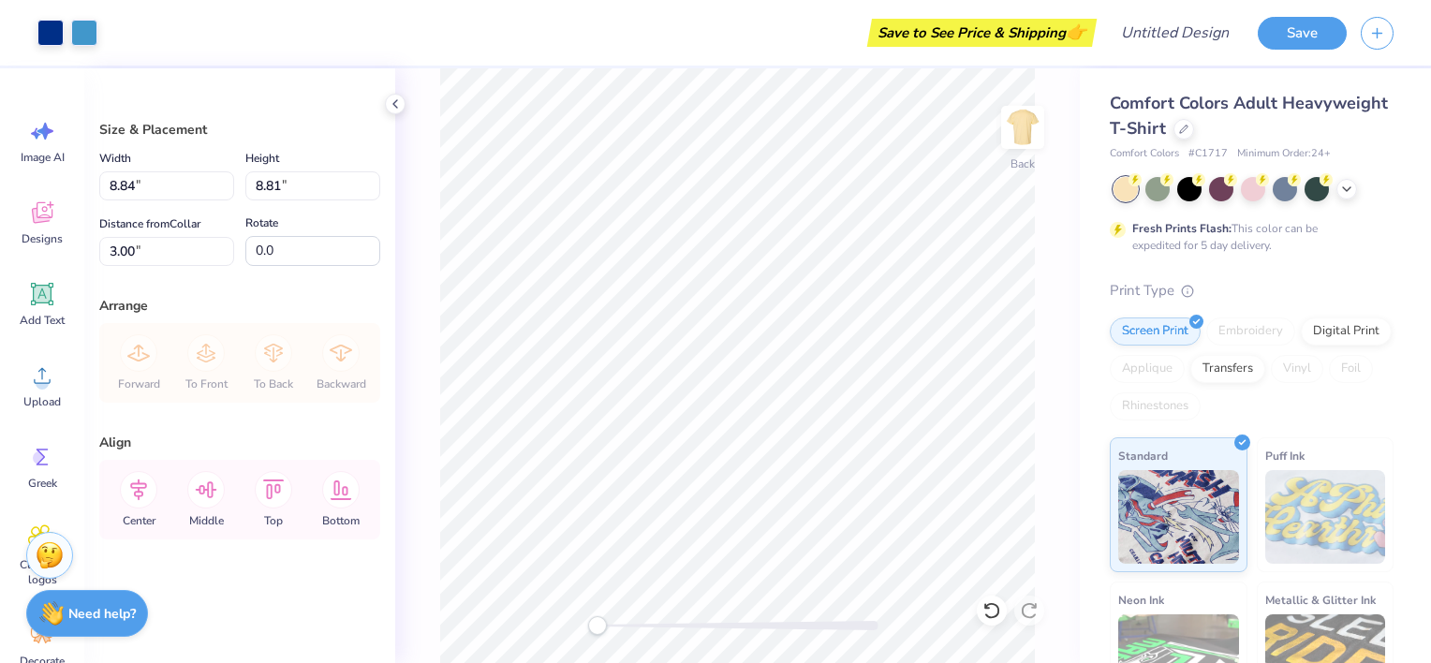
type input "8.84"
type input "8.81"
type input "3.00"
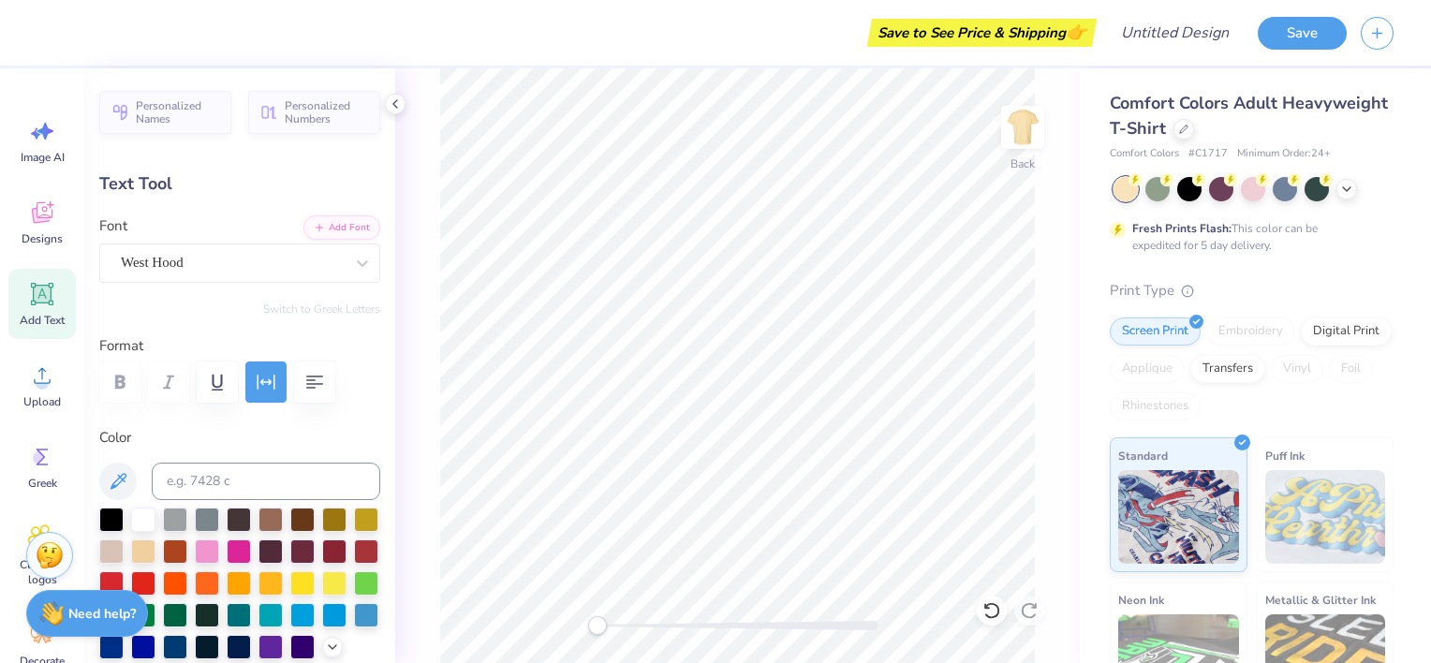
scroll to position [15, 4]
type textarea "ladiE's day"
type input "8.84"
type input "2.02"
type input "9.34"
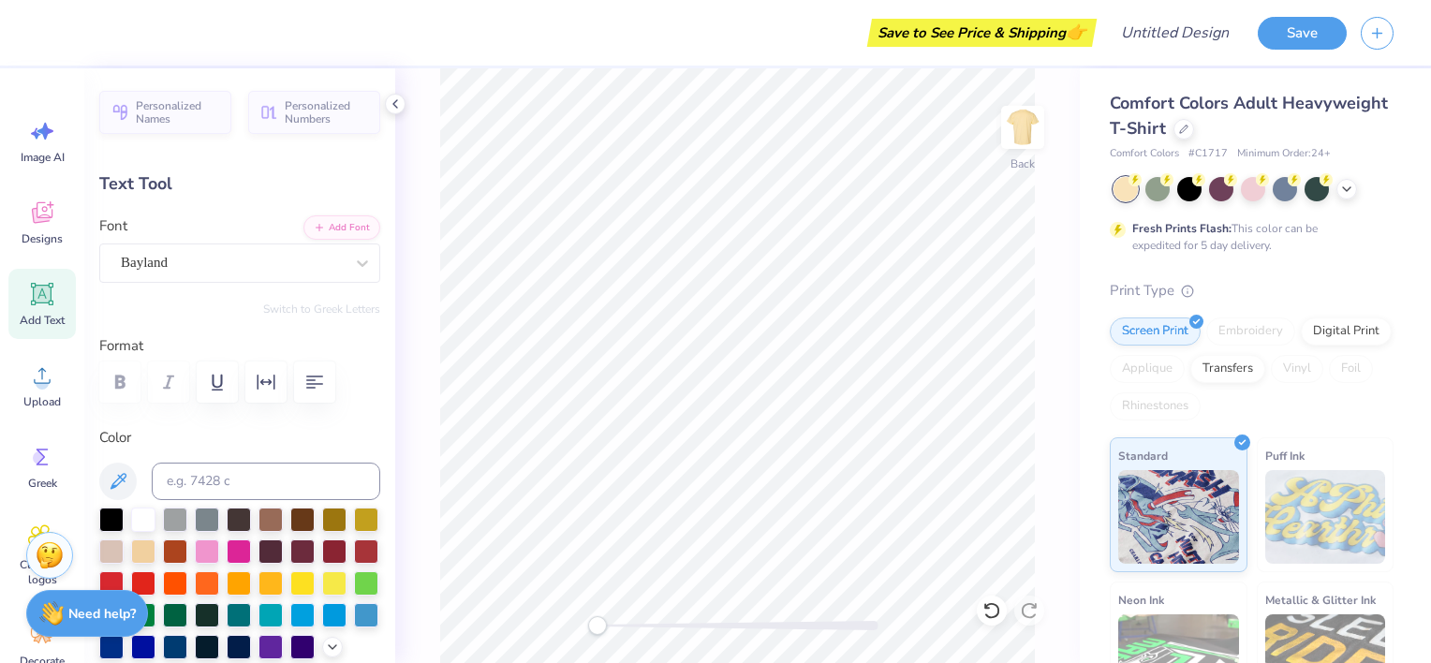
type textarea "Alpha O"
click at [1251, 187] on div at bounding box center [1253, 187] width 24 height 24
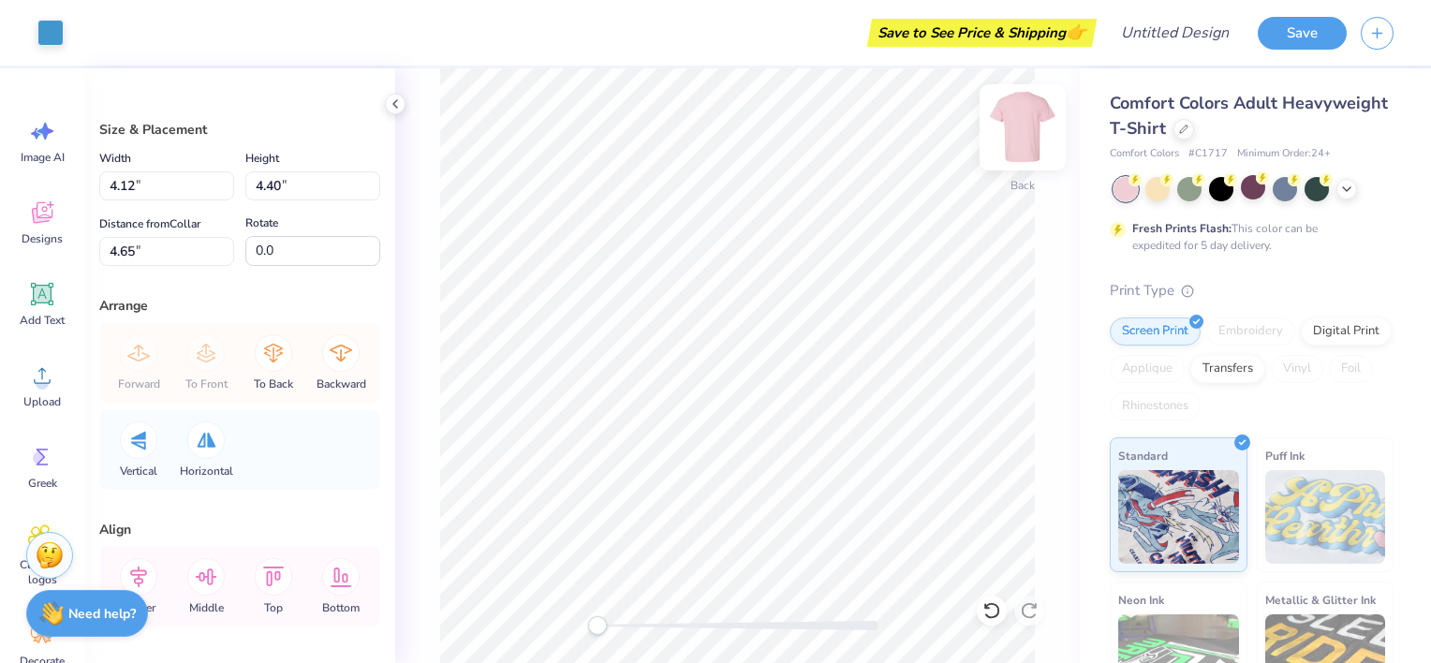
type input "2.92"
type input "5.93"
click at [437, 277] on div "Back" at bounding box center [737, 365] width 685 height 595
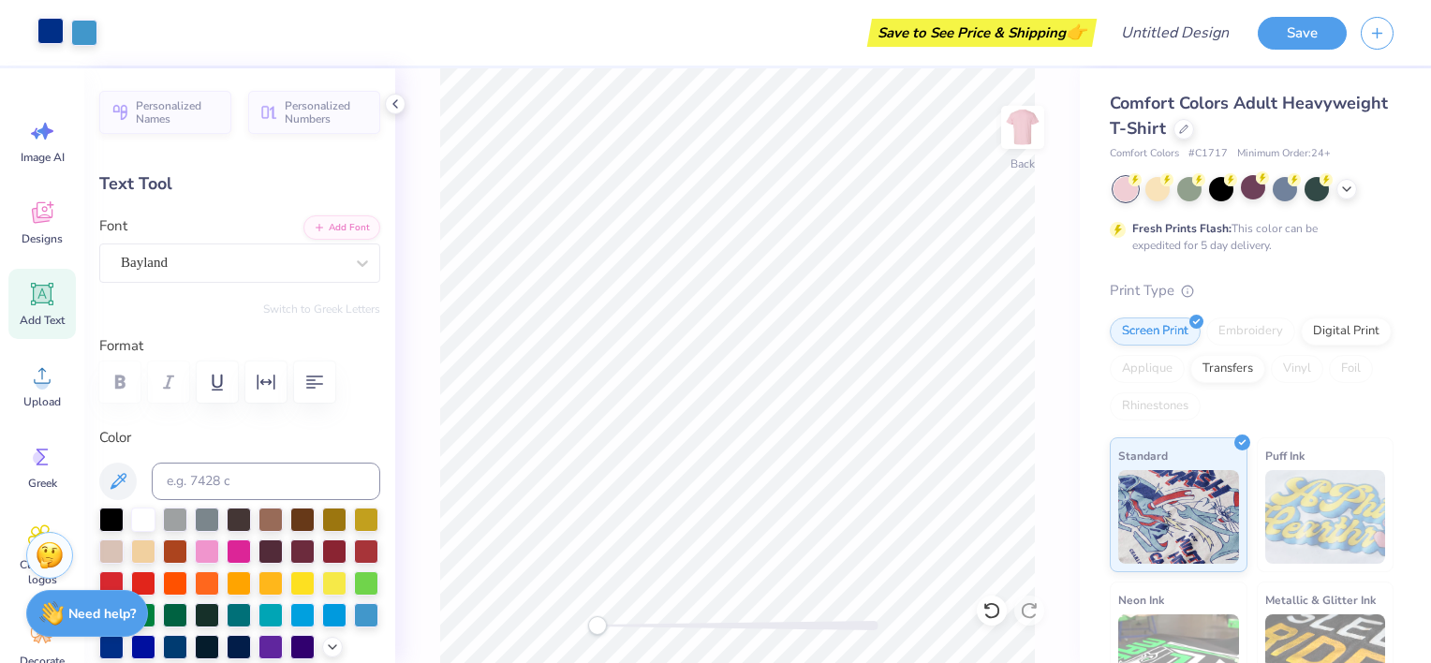
click at [46, 30] on div at bounding box center [50, 31] width 26 height 26
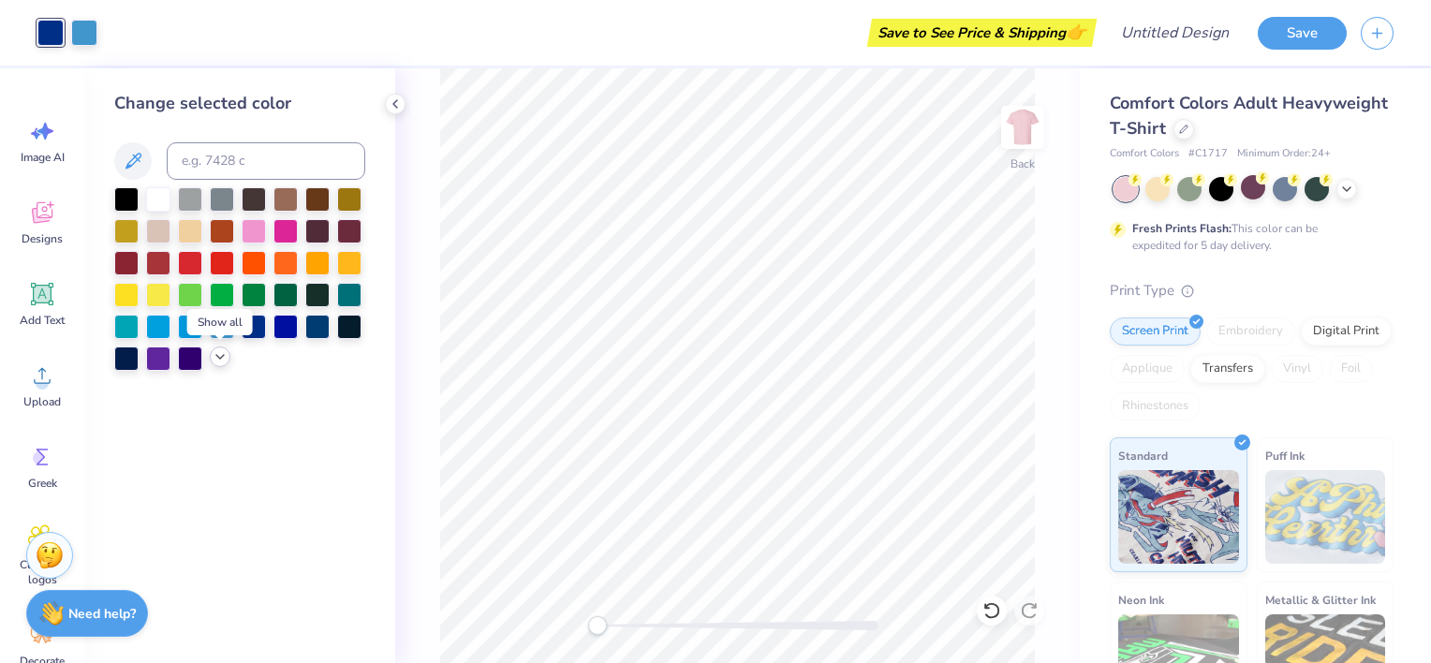
click at [216, 360] on icon at bounding box center [220, 356] width 15 height 15
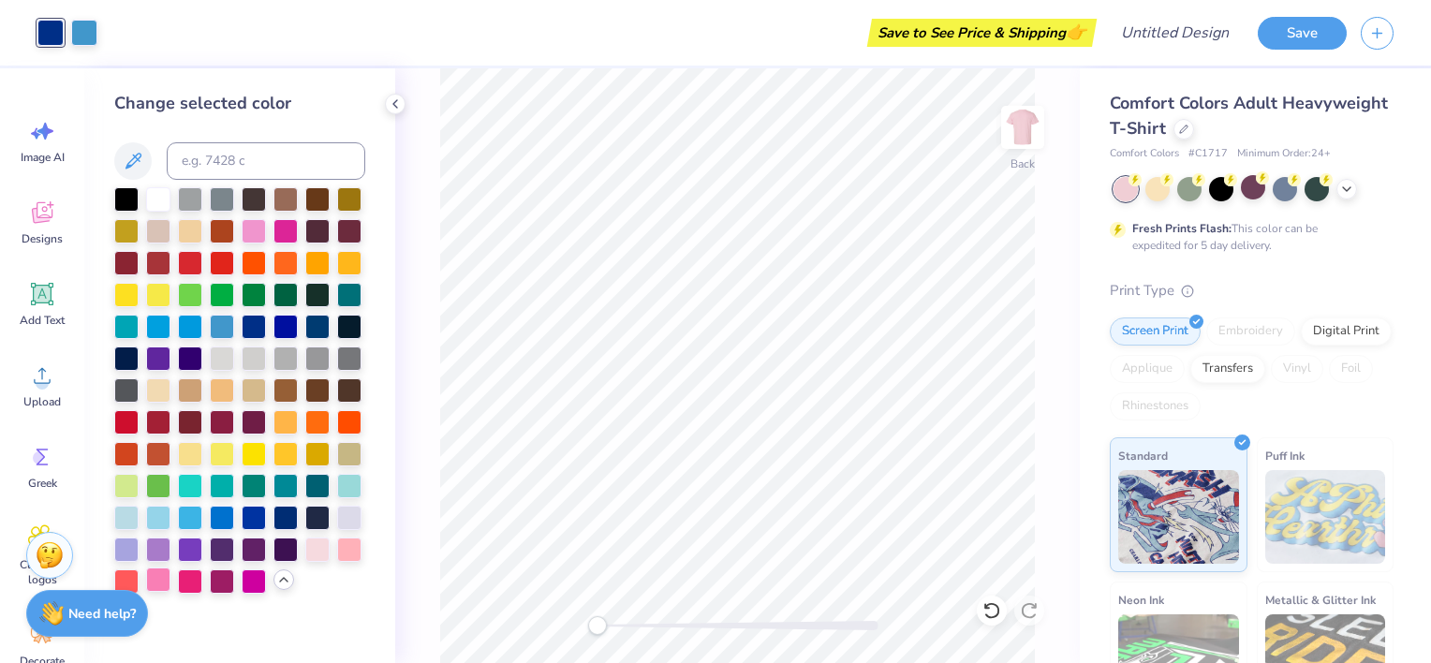
click at [159, 583] on div at bounding box center [158, 580] width 24 height 24
click at [284, 229] on div at bounding box center [286, 229] width 24 height 24
click at [91, 35] on div at bounding box center [84, 31] width 26 height 26
click at [161, 588] on div at bounding box center [158, 580] width 24 height 24
click at [319, 558] on div at bounding box center [317, 548] width 24 height 24
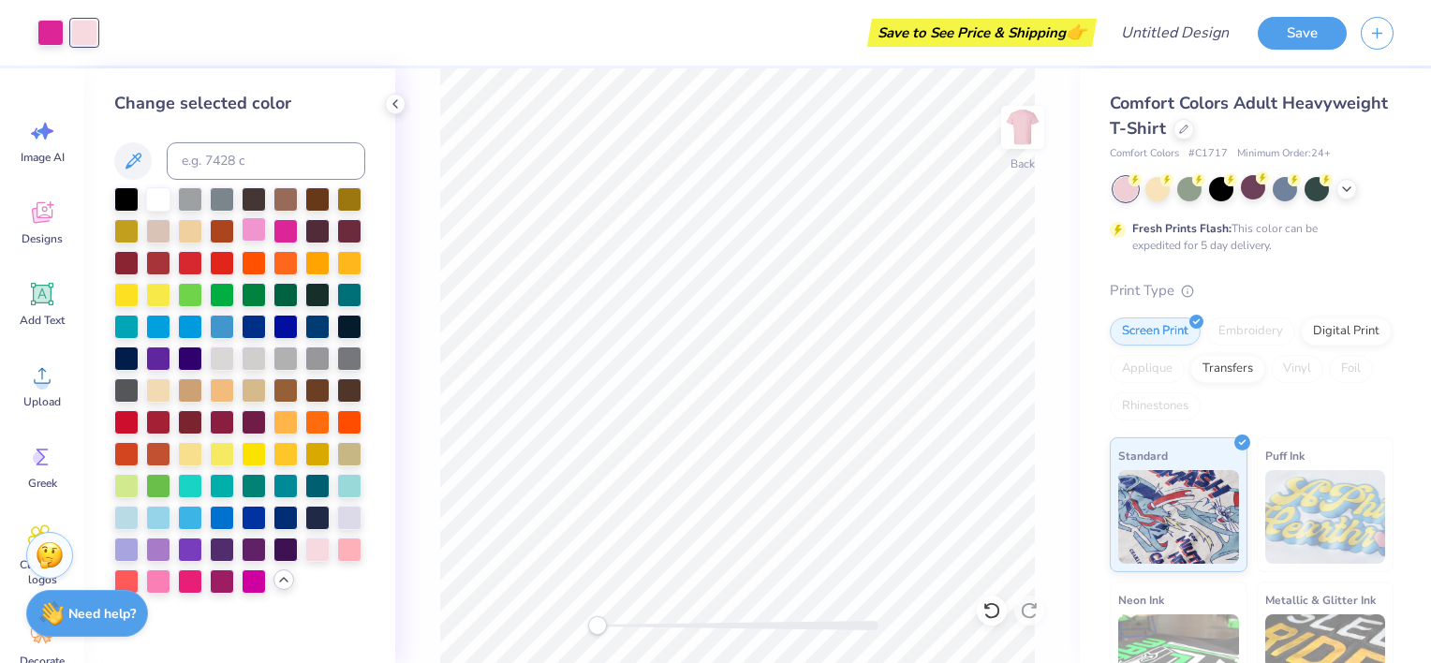
click at [252, 232] on div at bounding box center [254, 229] width 24 height 24
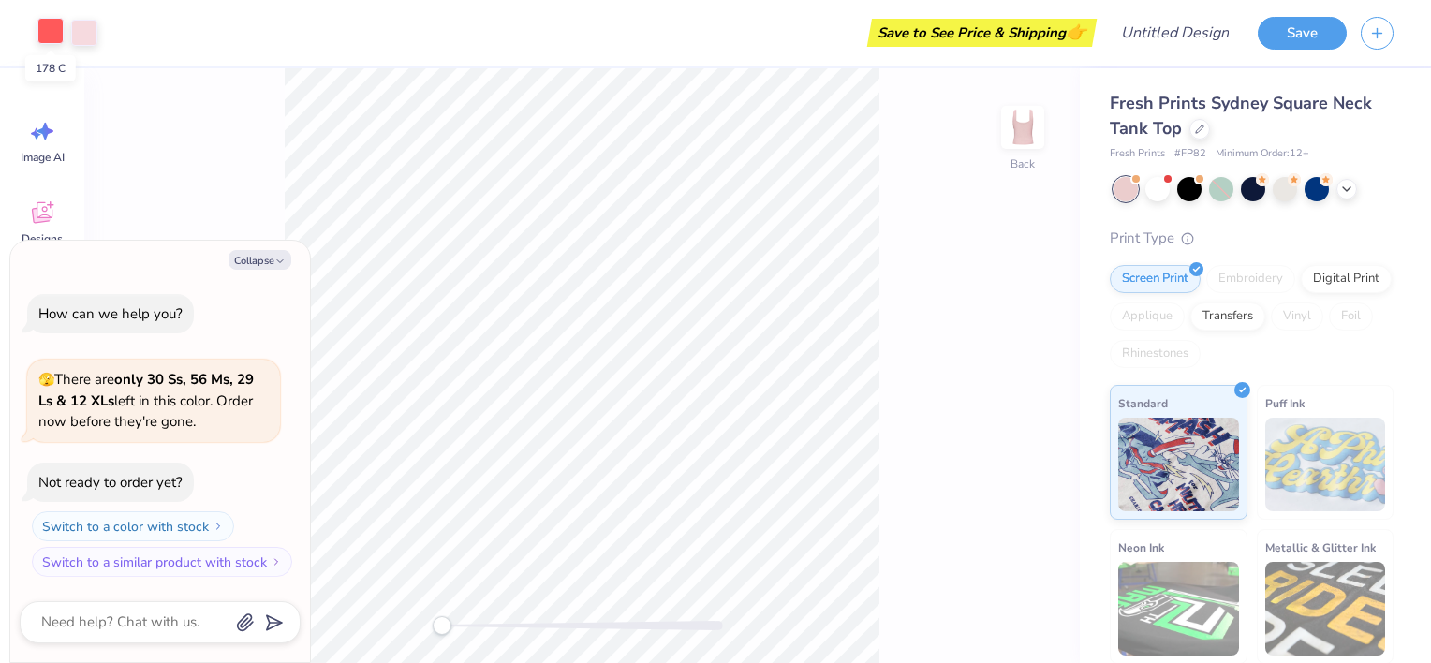
click at [52, 37] on div at bounding box center [50, 31] width 26 height 26
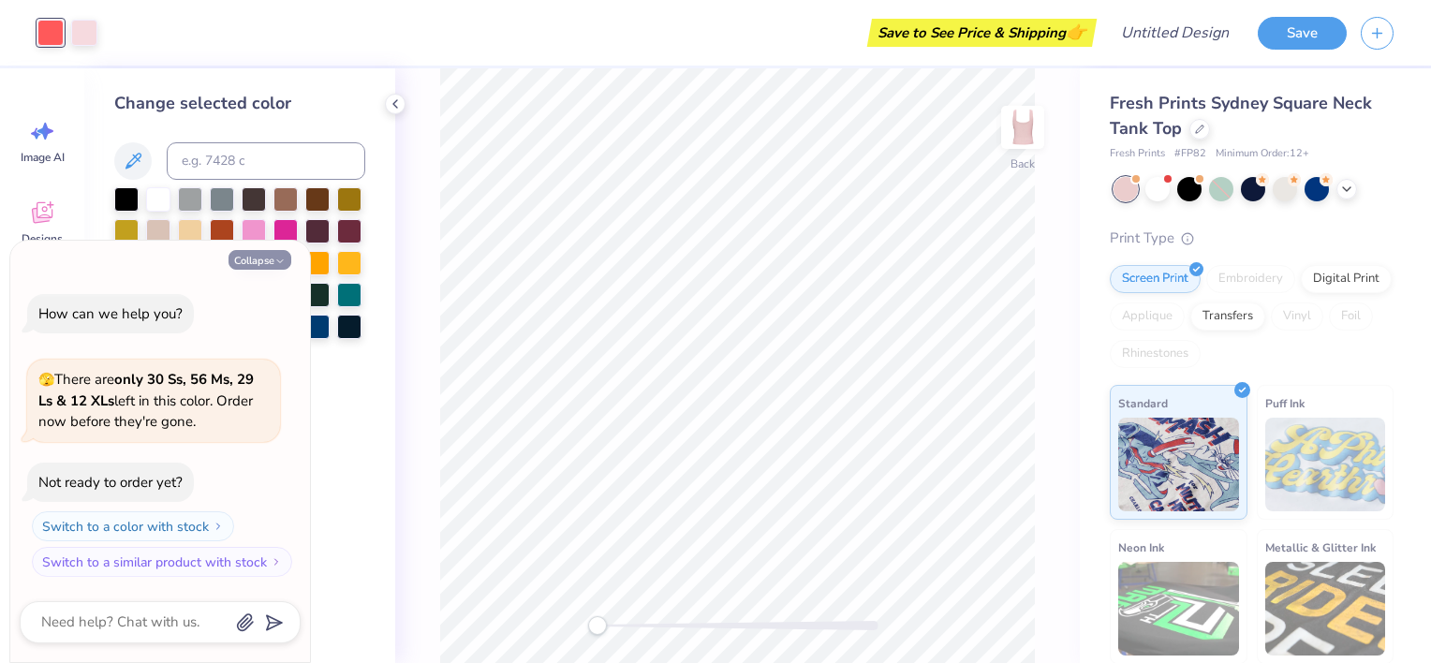
click at [269, 260] on button "Collapse" at bounding box center [260, 260] width 63 height 20
type textarea "x"
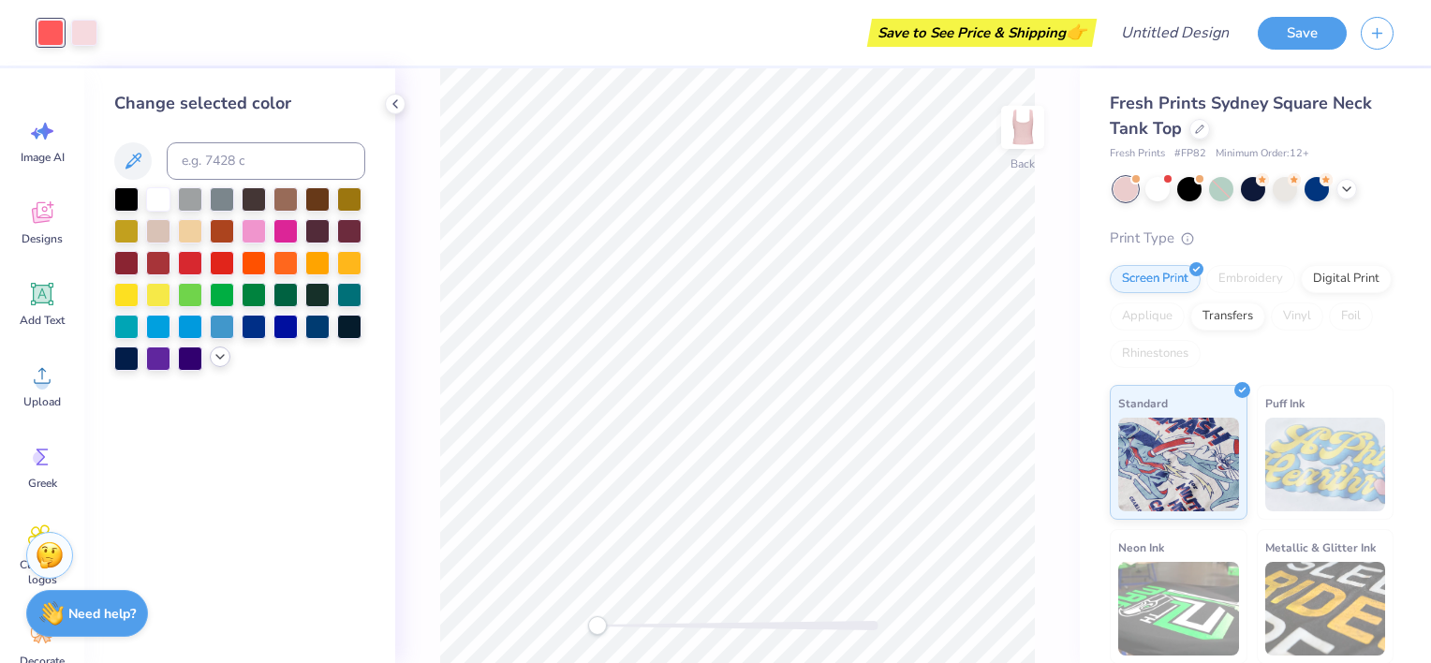
click at [222, 352] on icon at bounding box center [220, 356] width 15 height 15
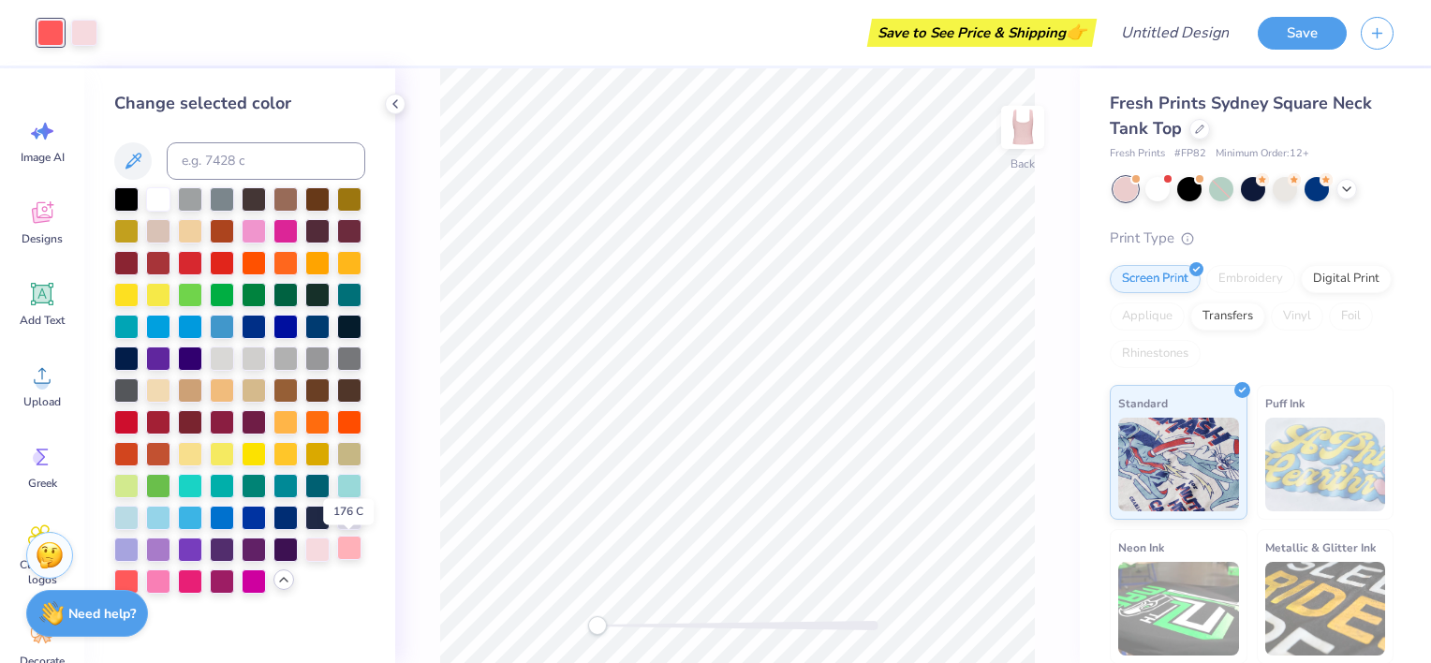
click at [349, 548] on div at bounding box center [349, 548] width 24 height 24
click at [1195, 126] on icon at bounding box center [1199, 127] width 9 height 9
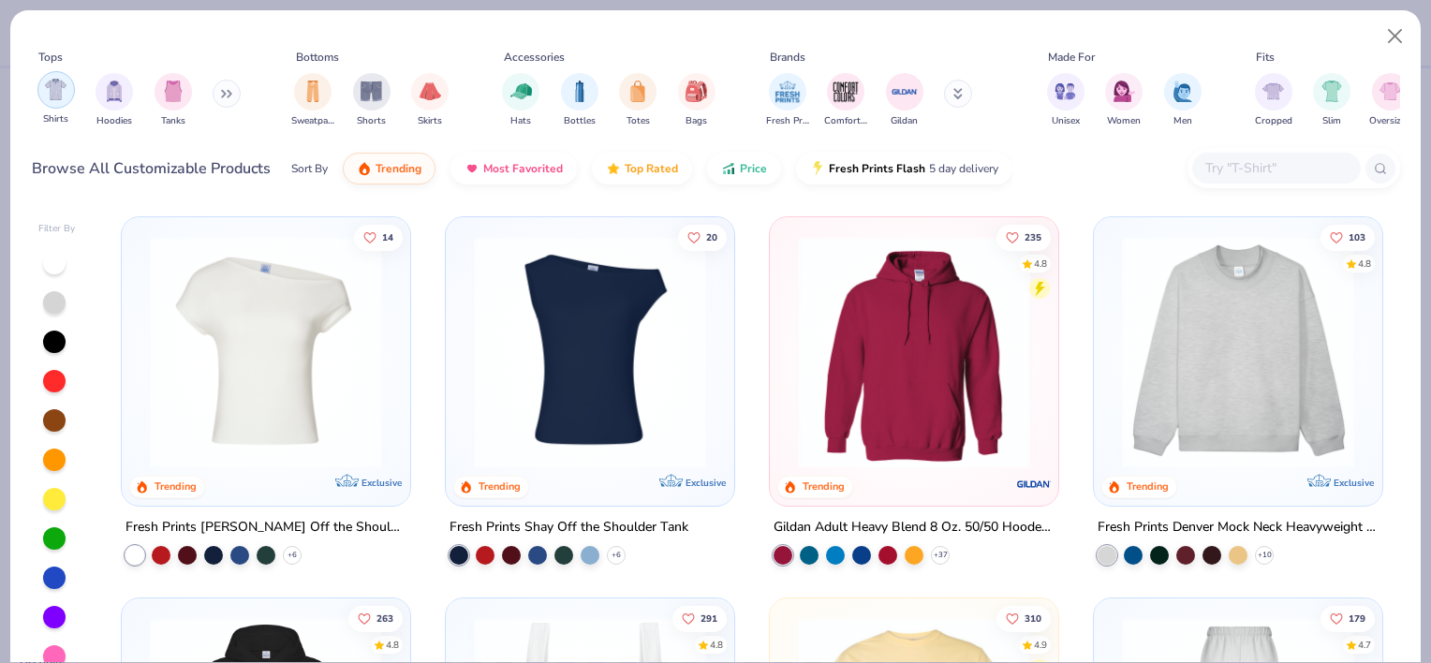
click at [46, 97] on img "filter for Shirts" at bounding box center [56, 90] width 22 height 22
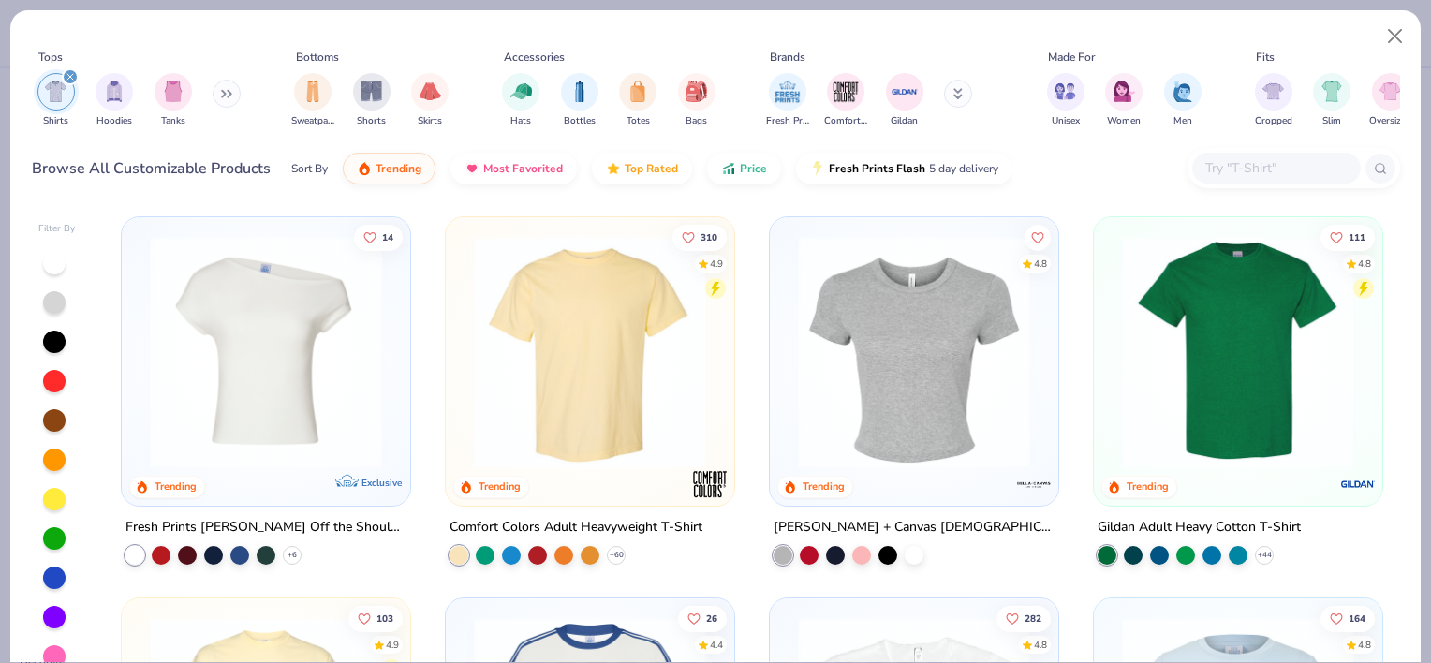
click at [529, 354] on img at bounding box center [590, 352] width 251 height 232
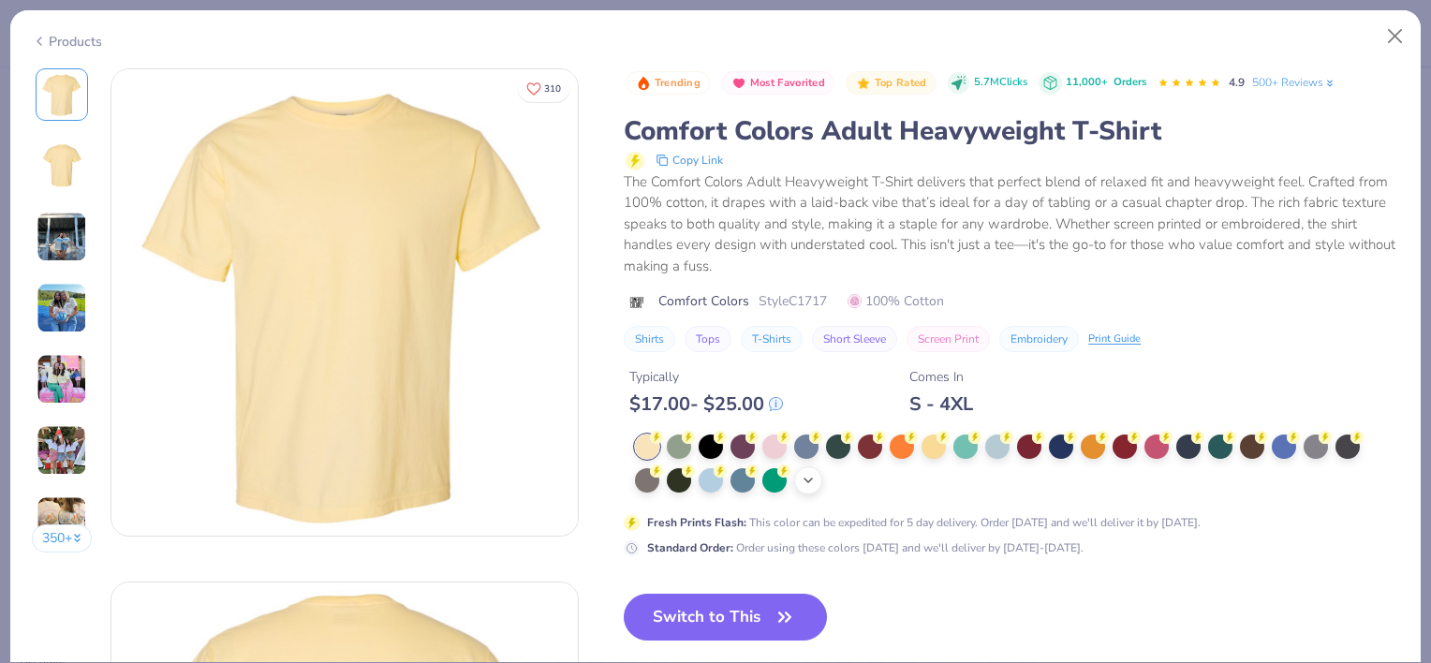
click at [812, 479] on polyline at bounding box center [808, 481] width 7 height 4
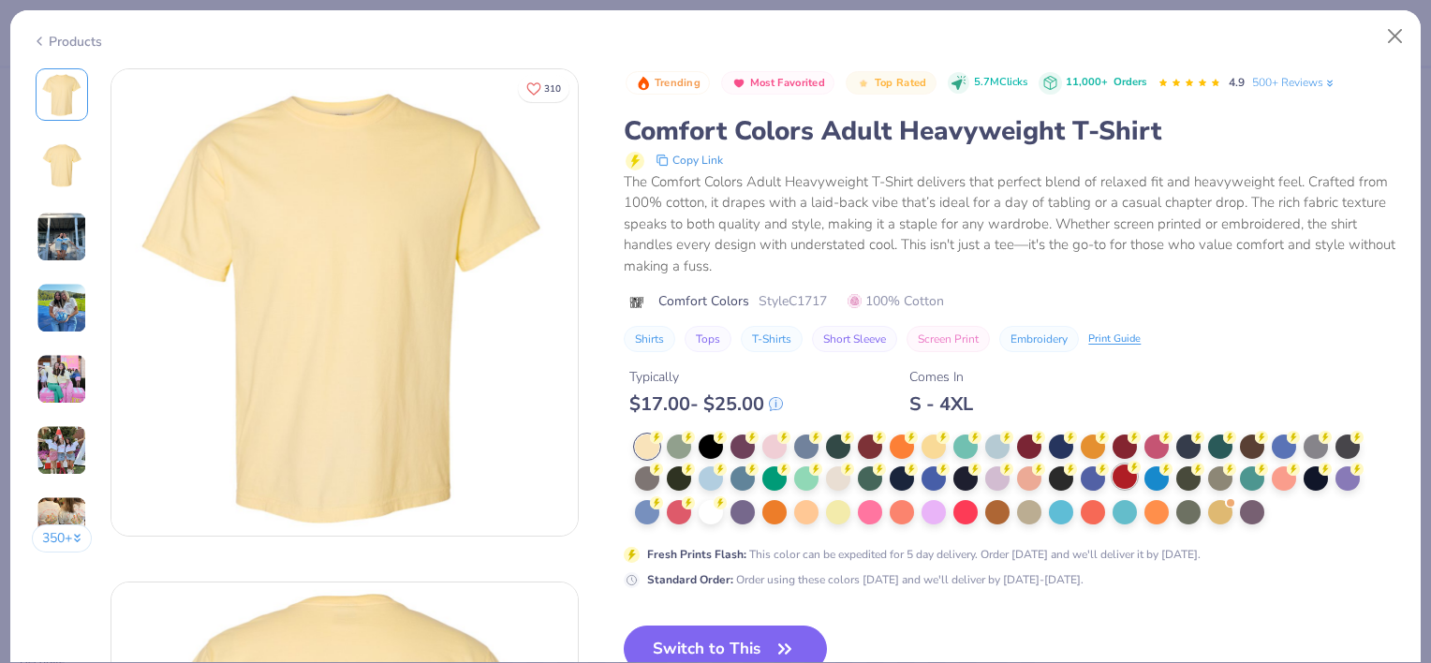
click at [1123, 468] on div at bounding box center [1125, 477] width 24 height 24
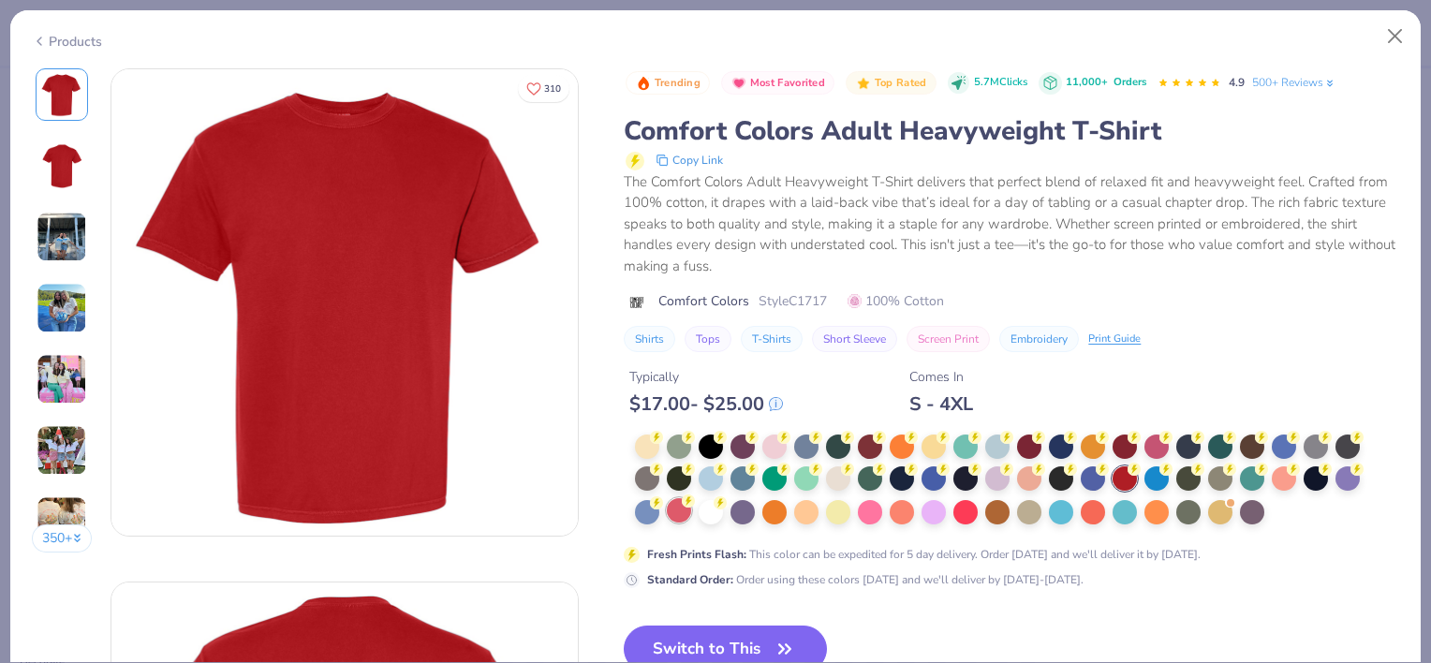
click at [682, 513] on div at bounding box center [679, 510] width 24 height 24
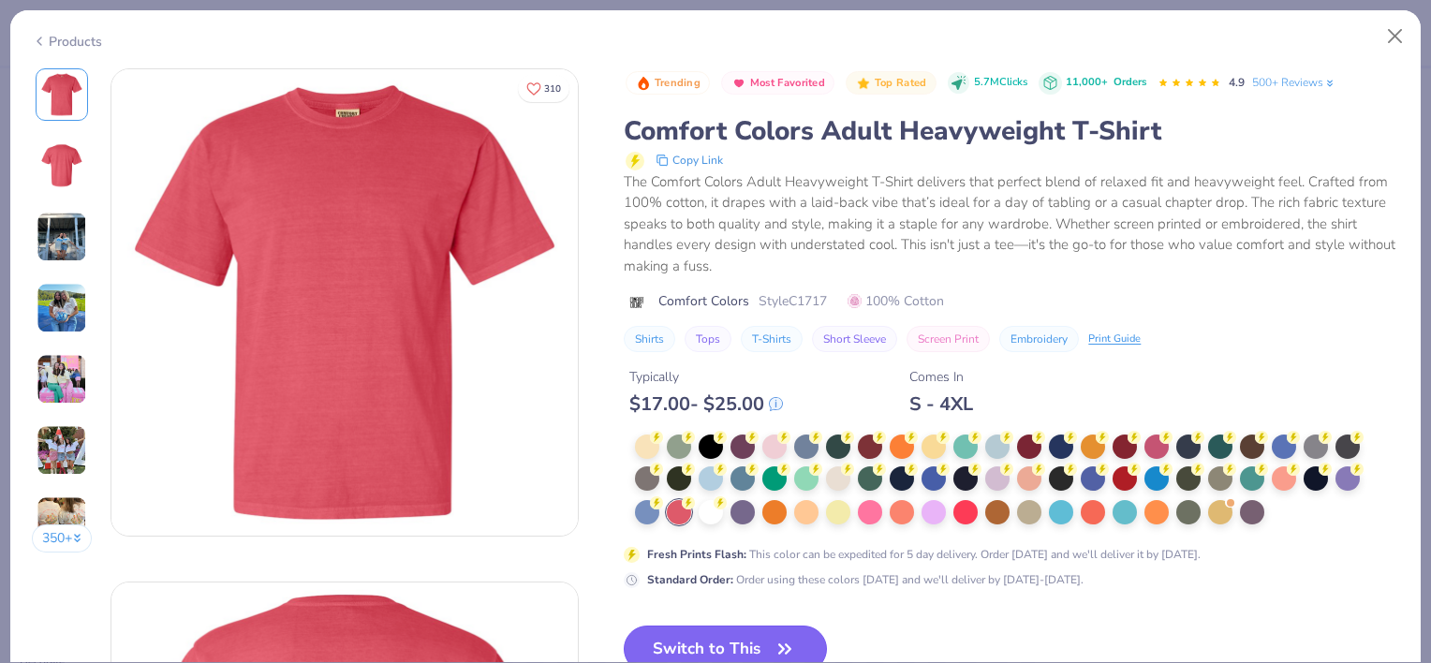
click at [687, 633] on button "Switch to This" at bounding box center [725, 649] width 203 height 47
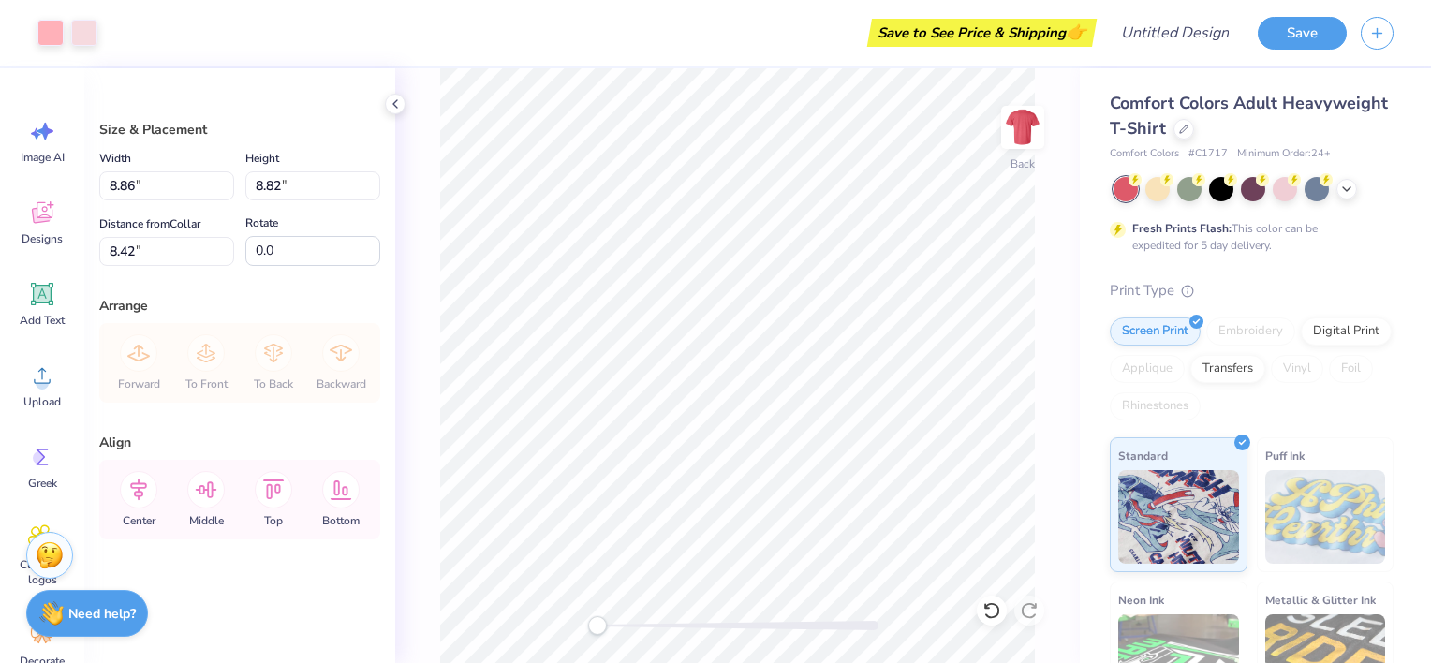
type input "8.86"
type input "8.82"
type input "8.42"
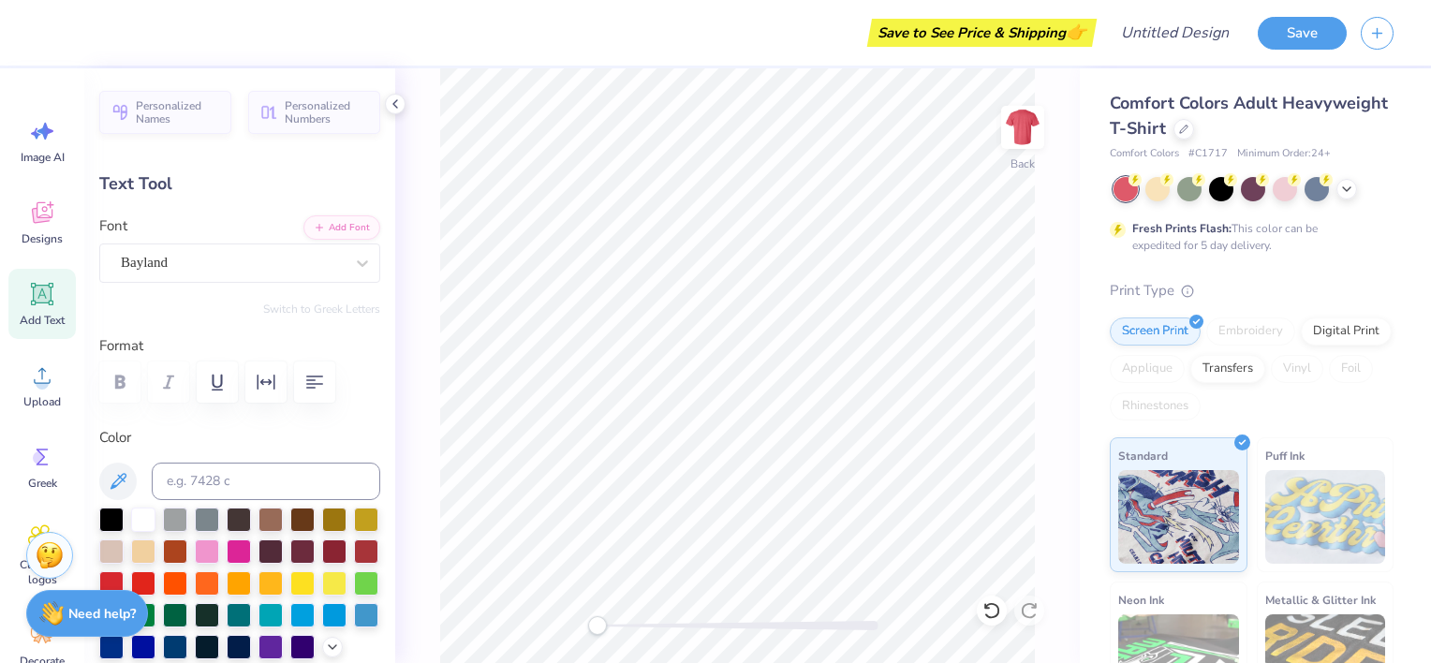
scroll to position [15, 4]
type textarea "Alpha O"
type input "3.70"
type input "0.47"
type input "11.36"
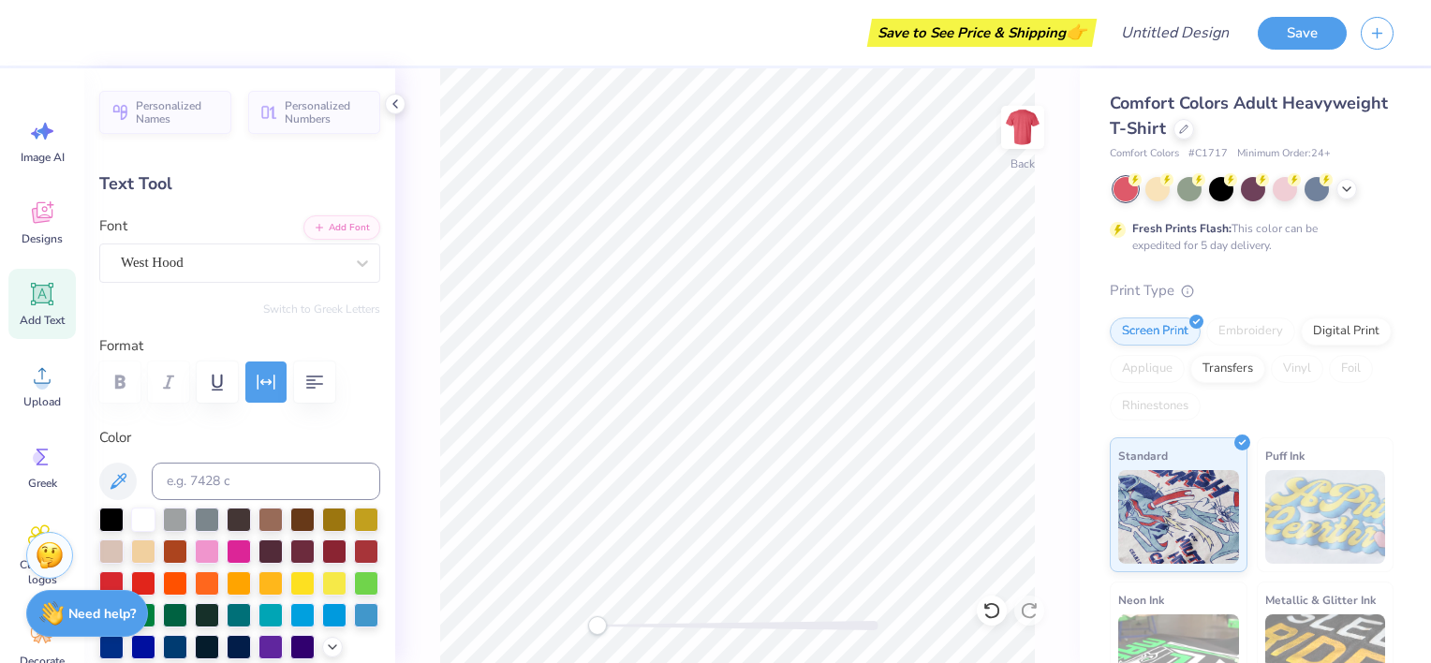
scroll to position [15, 5]
type textarea "B"
type textarea "Mom's day"
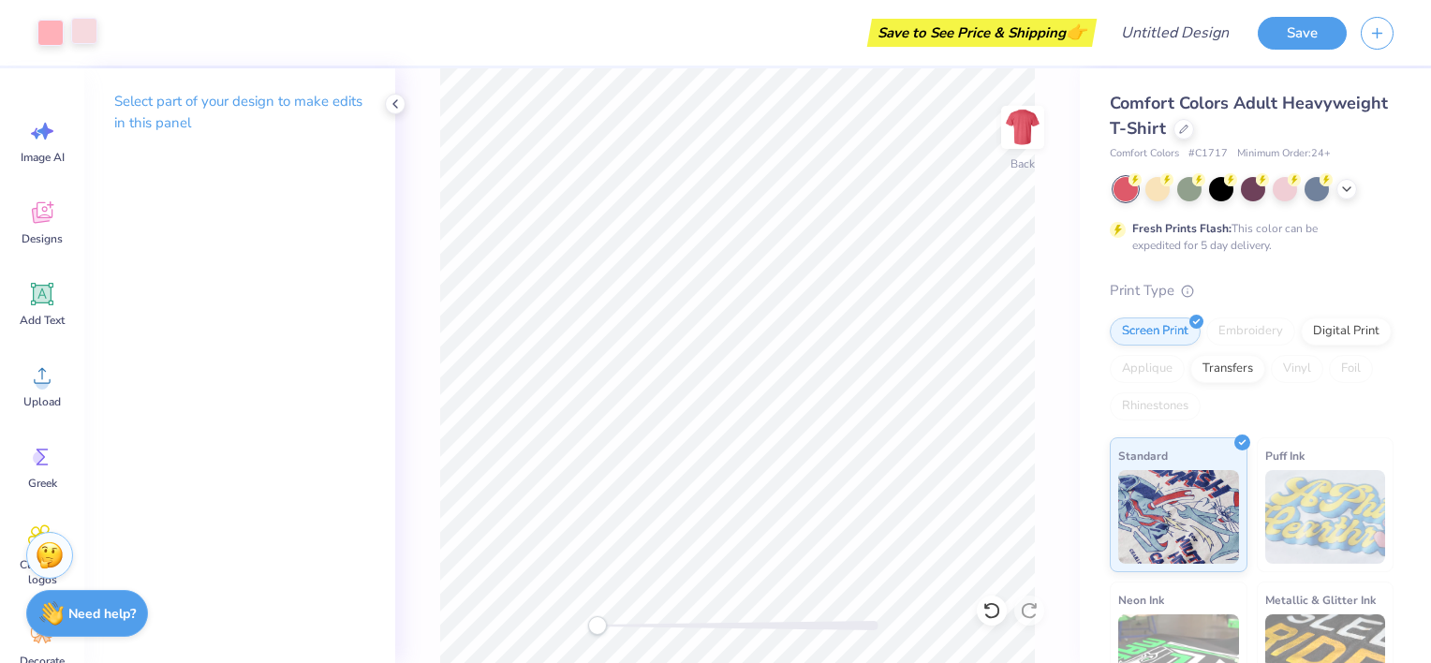
click at [82, 29] on div at bounding box center [84, 31] width 26 height 26
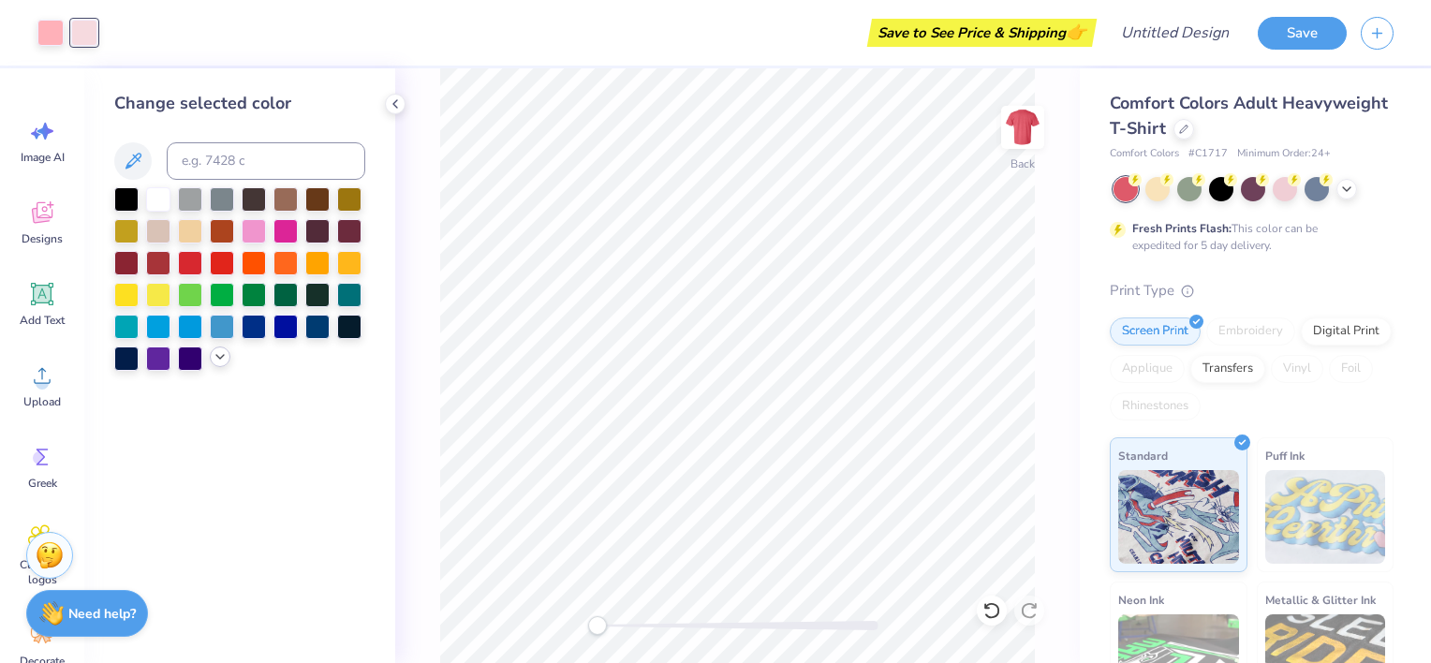
click at [217, 353] on icon at bounding box center [220, 356] width 15 height 15
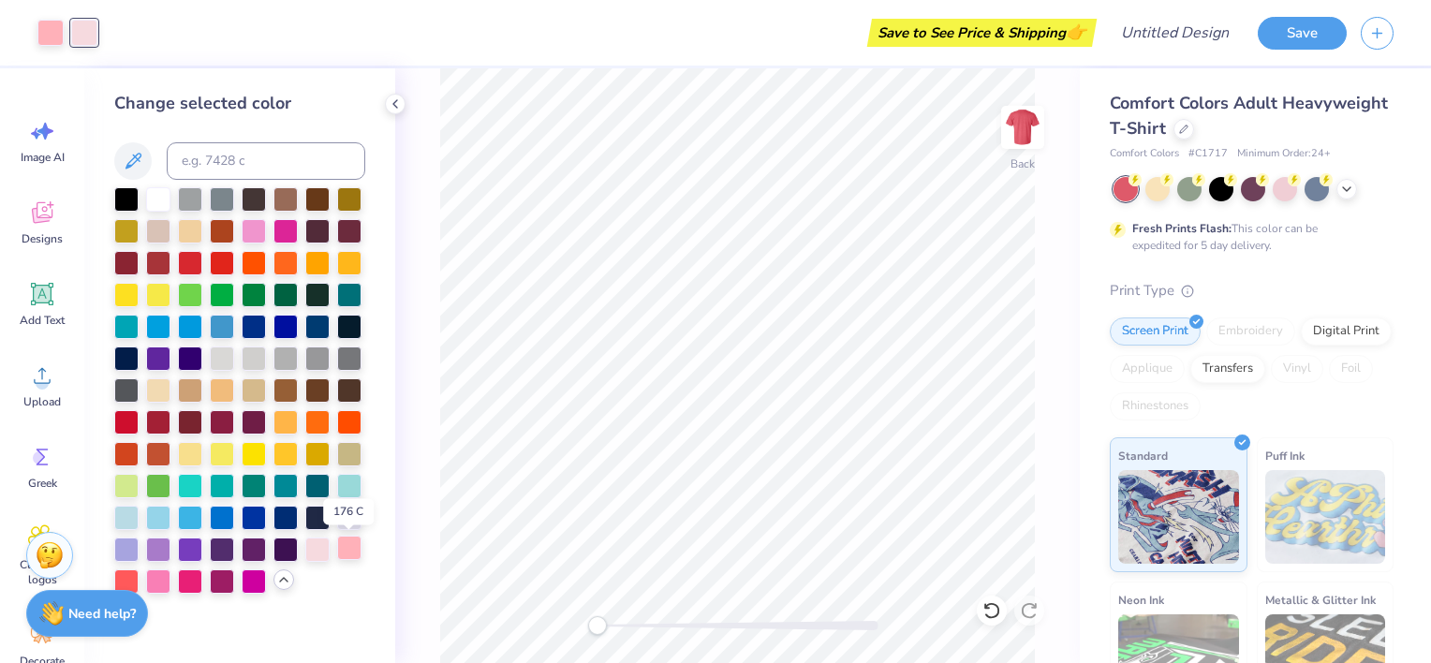
click at [342, 547] on div at bounding box center [349, 548] width 24 height 24
click at [134, 158] on icon at bounding box center [134, 161] width 16 height 16
click at [1024, 120] on div "Back" at bounding box center [737, 365] width 685 height 595
click at [1015, 129] on img at bounding box center [1023, 127] width 75 height 75
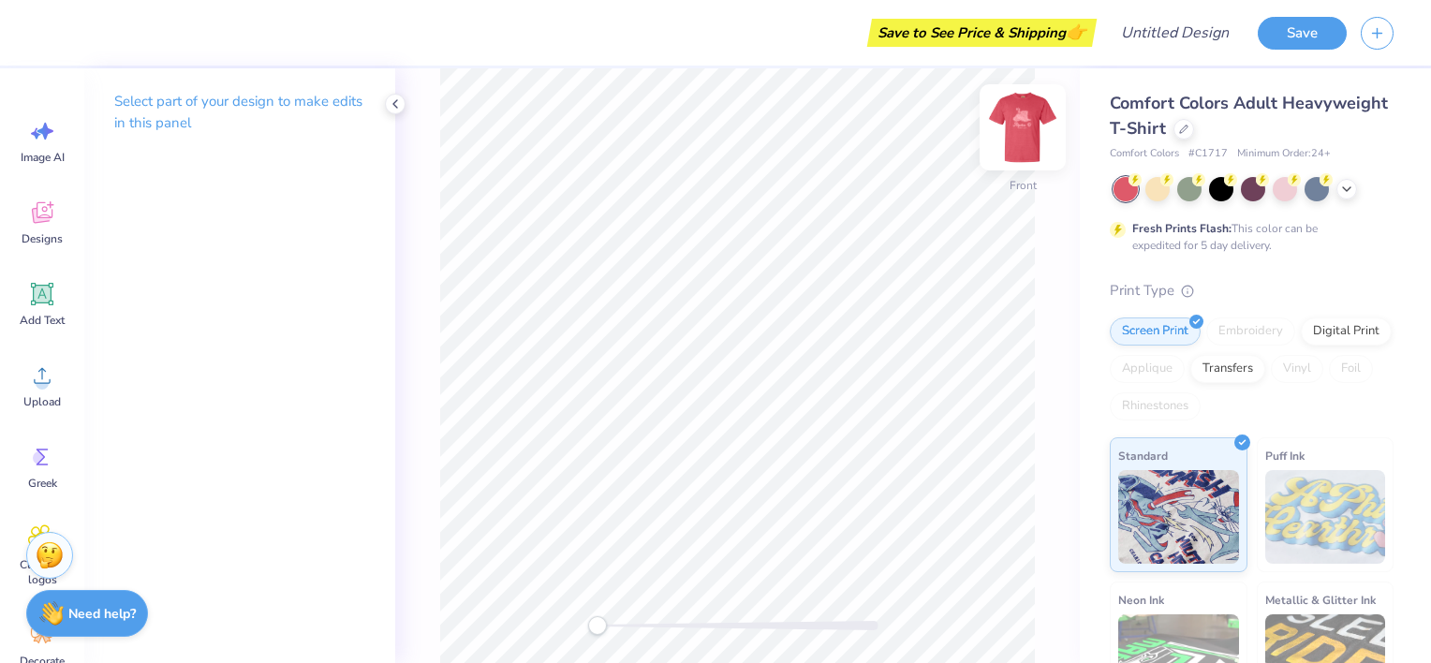
click at [1015, 139] on img at bounding box center [1023, 127] width 75 height 75
click at [1015, 139] on img at bounding box center [1022, 127] width 37 height 37
click at [1026, 131] on img at bounding box center [1023, 127] width 75 height 75
